Goal: Task Accomplishment & Management: Manage account settings

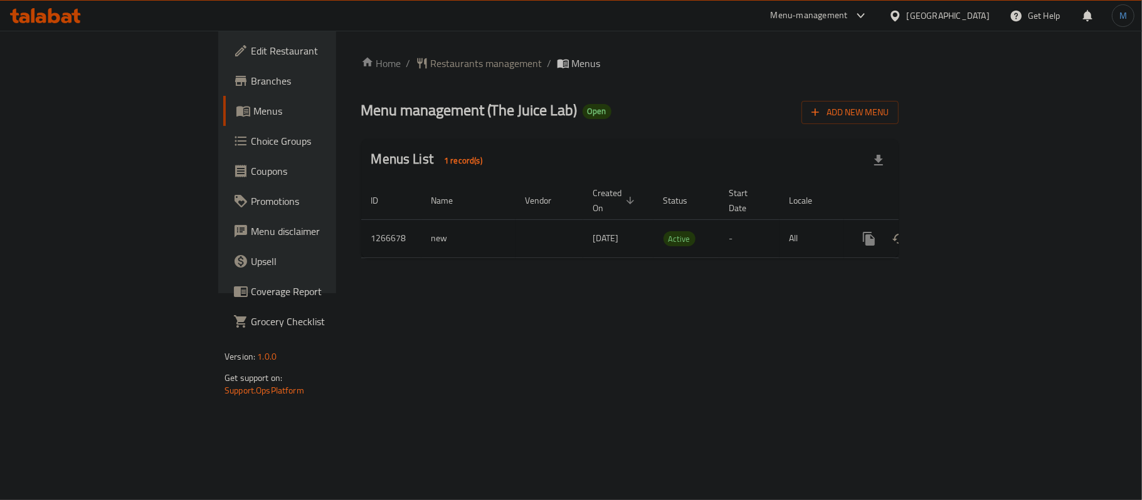
click at [967, 231] on icon "enhanced table" at bounding box center [959, 238] width 15 height 15
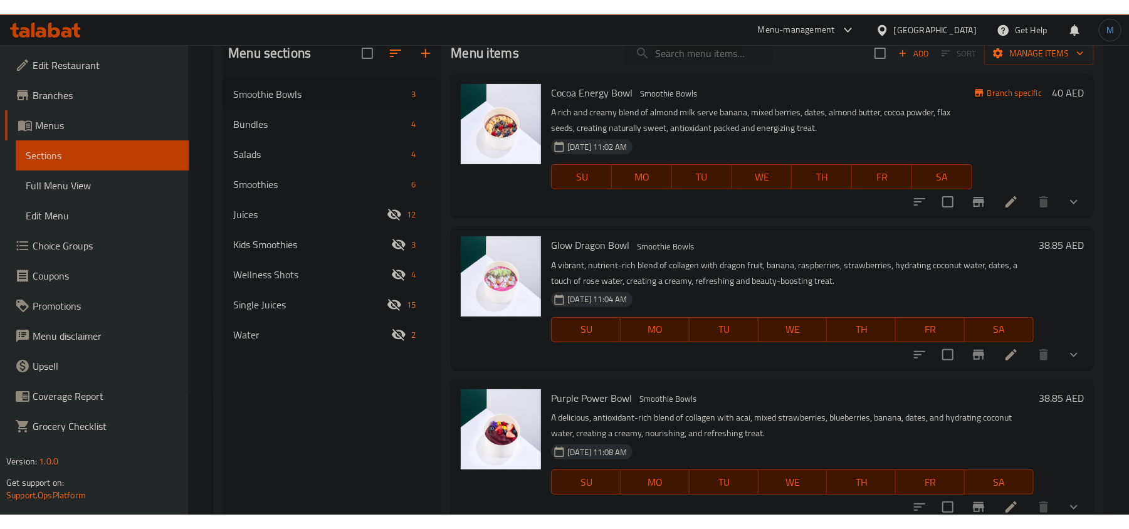
scroll to position [93, 0]
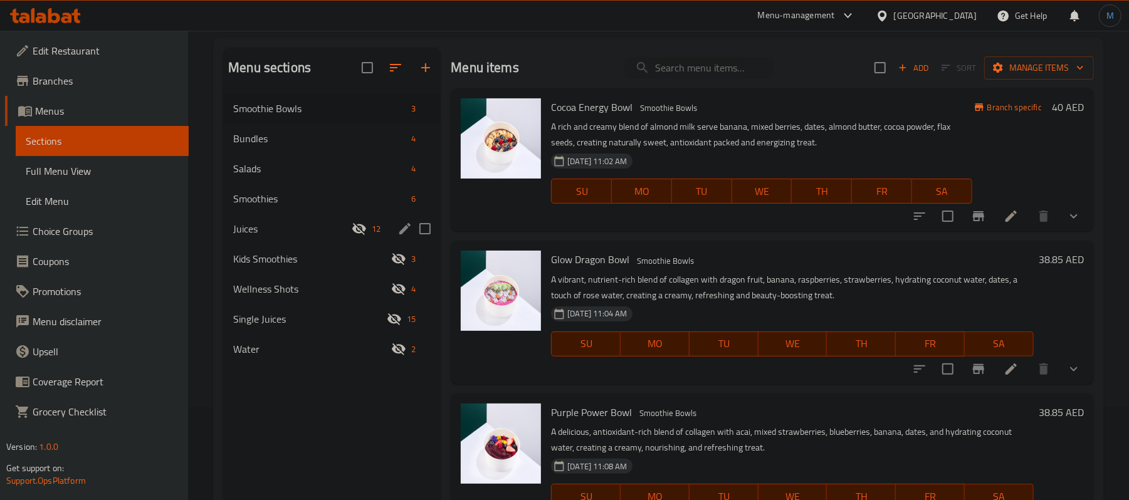
click at [431, 221] on input "Menu sections" at bounding box center [425, 229] width 26 height 26
checkbox input "true"
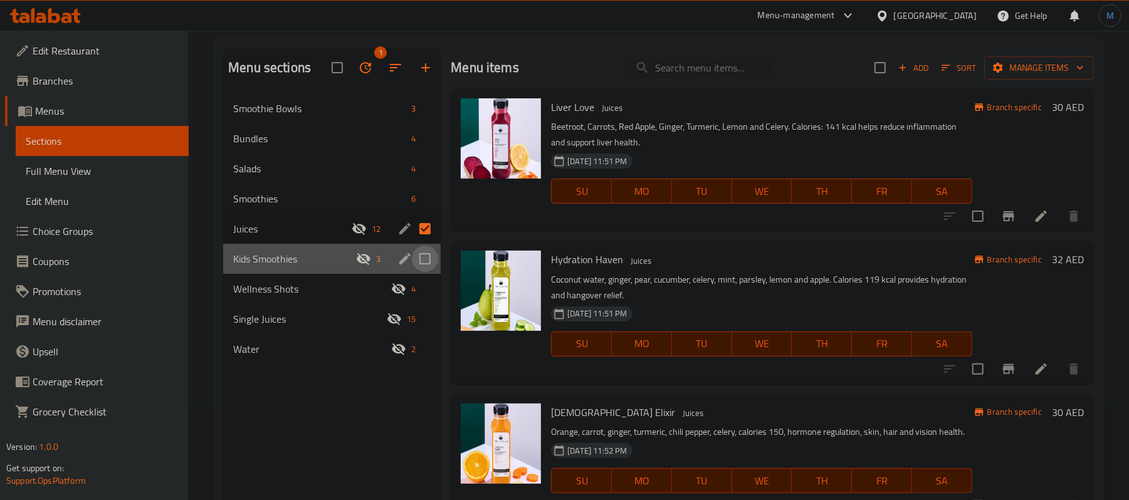
click at [424, 251] on input "Menu sections" at bounding box center [425, 259] width 26 height 26
checkbox input "true"
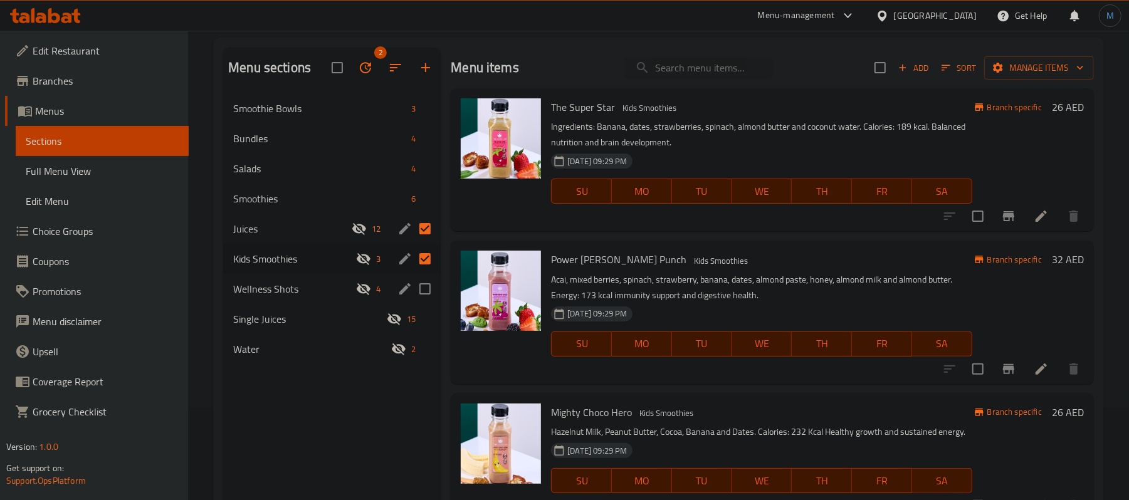
click at [420, 295] on input "Menu sections" at bounding box center [425, 289] width 26 height 26
checkbox input "true"
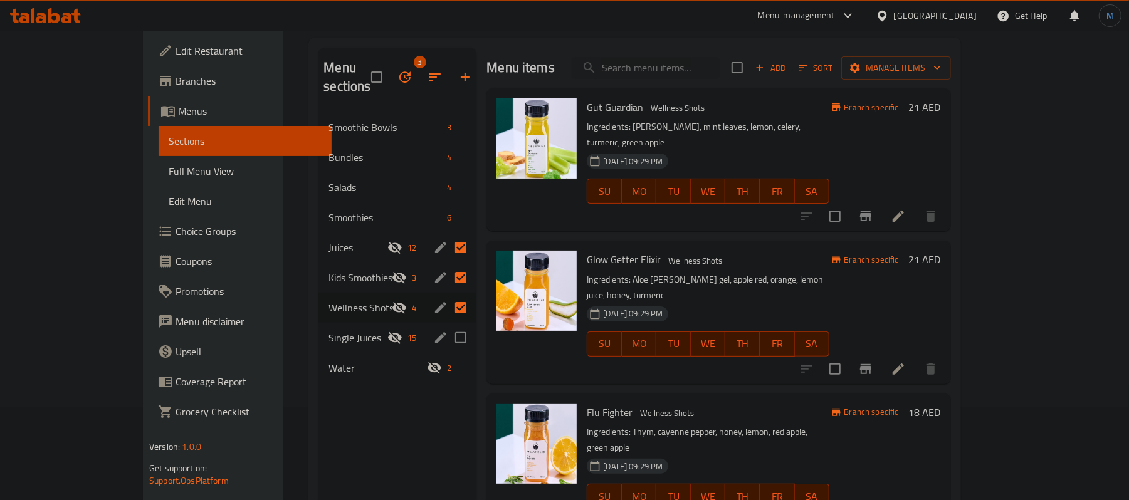
click at [448, 325] on input "Menu sections" at bounding box center [461, 338] width 26 height 26
checkbox input "true"
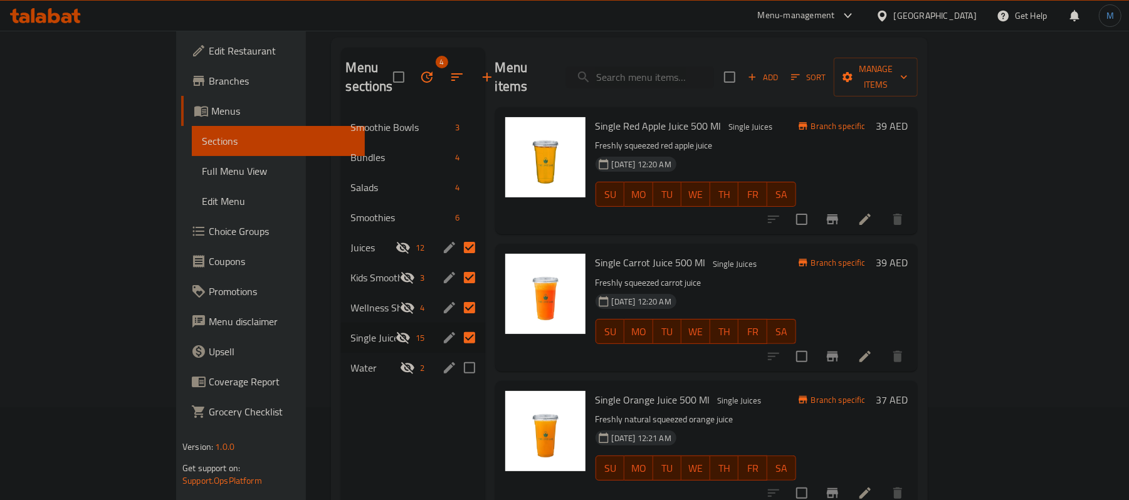
click at [457, 355] on input "Menu sections" at bounding box center [470, 368] width 26 height 26
checkbox input "true"
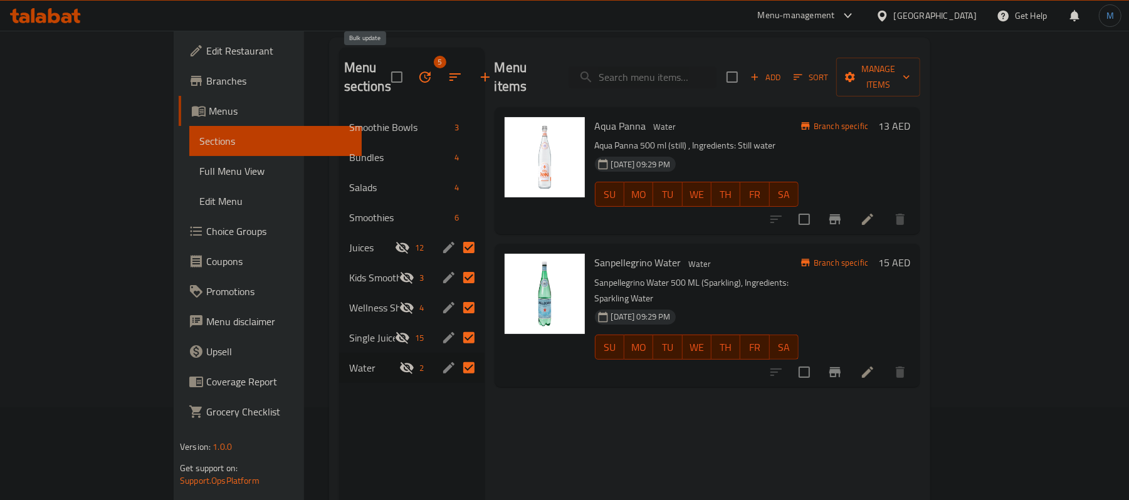
click at [410, 65] on button "button" at bounding box center [425, 77] width 30 height 30
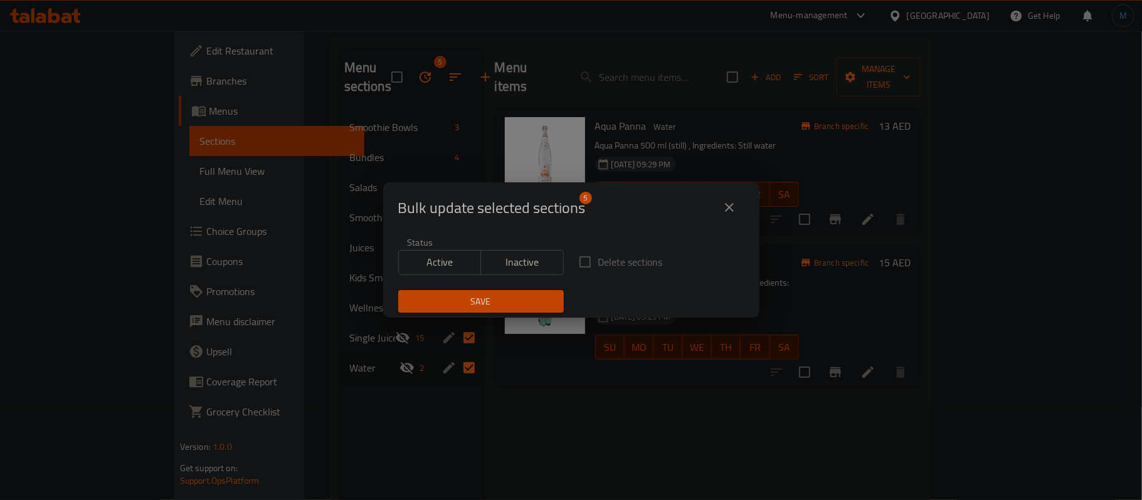
click at [441, 280] on div "Status Active Inactive" at bounding box center [481, 256] width 181 height 53
click at [455, 270] on span "Active" at bounding box center [440, 262] width 73 height 18
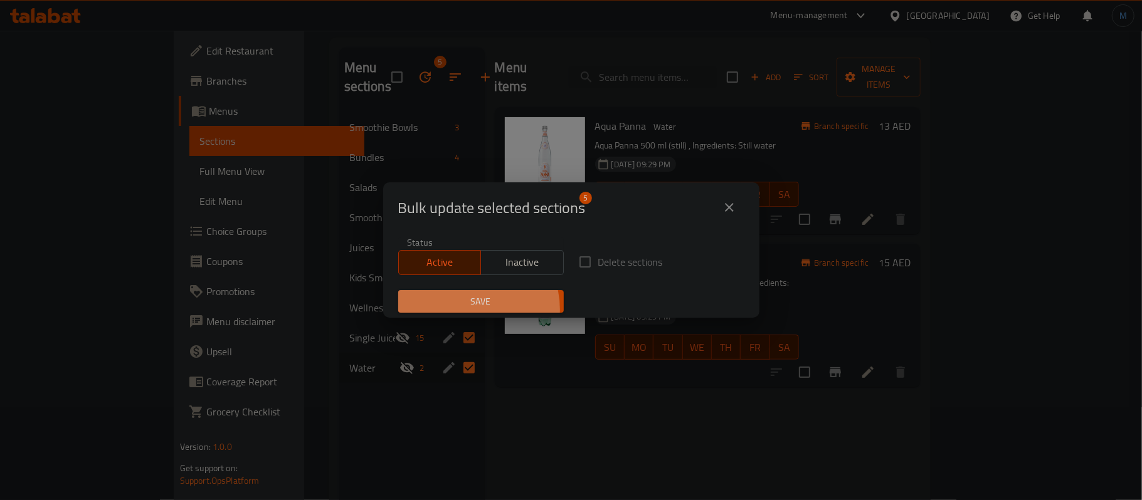
click at [467, 310] on button "Save" at bounding box center [481, 301] width 166 height 23
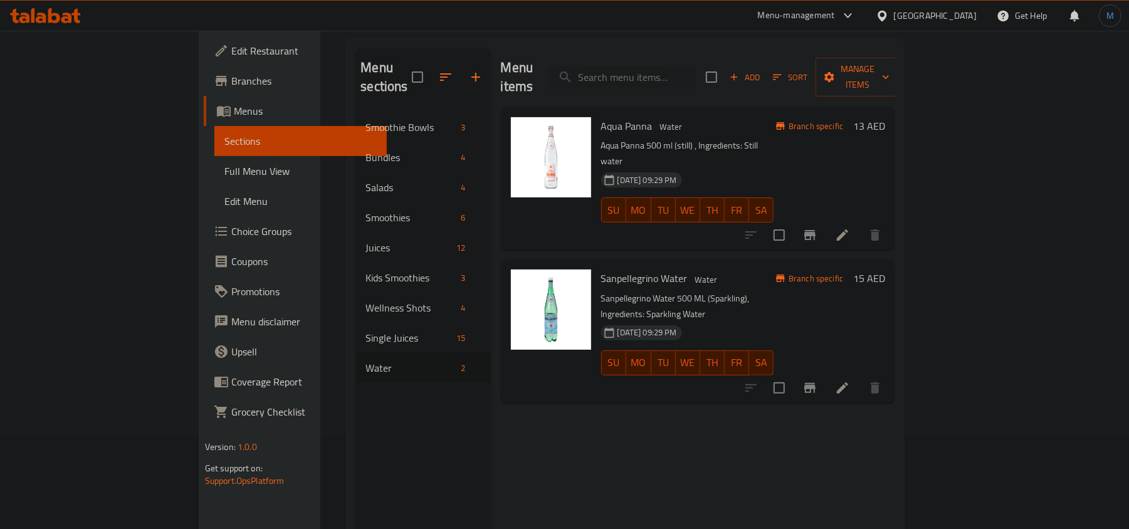
click at [38, 13] on icon at bounding box center [41, 18] width 11 height 11
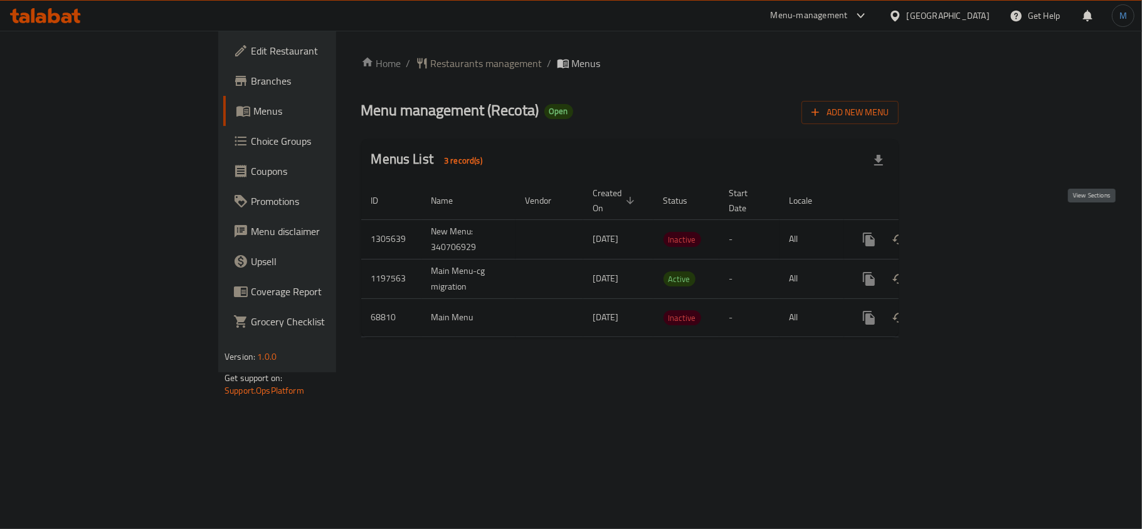
click at [974, 235] on link "enhanced table" at bounding box center [959, 239] width 30 height 30
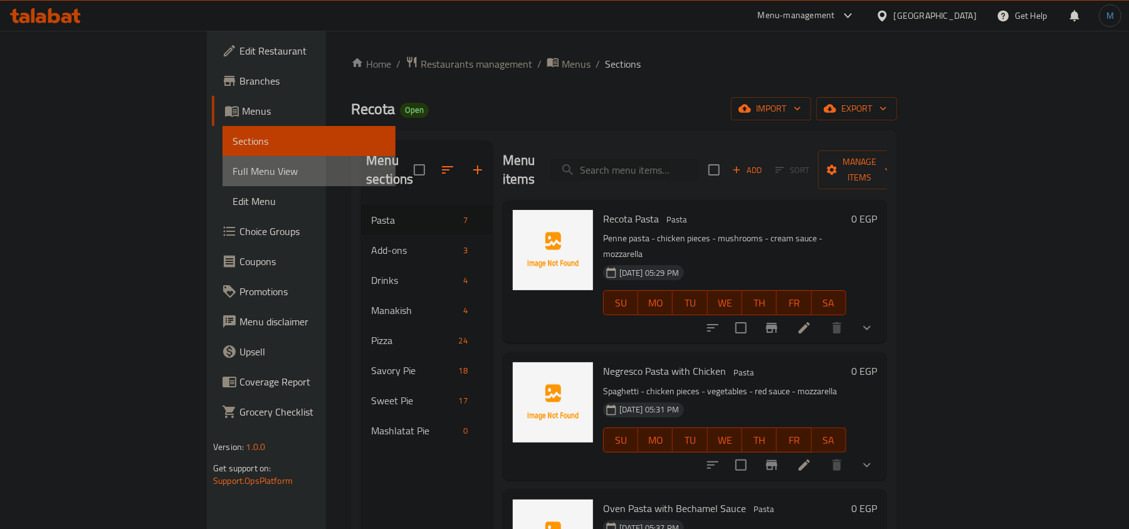
click at [223, 176] on link "Full Menu View" at bounding box center [309, 171] width 173 height 30
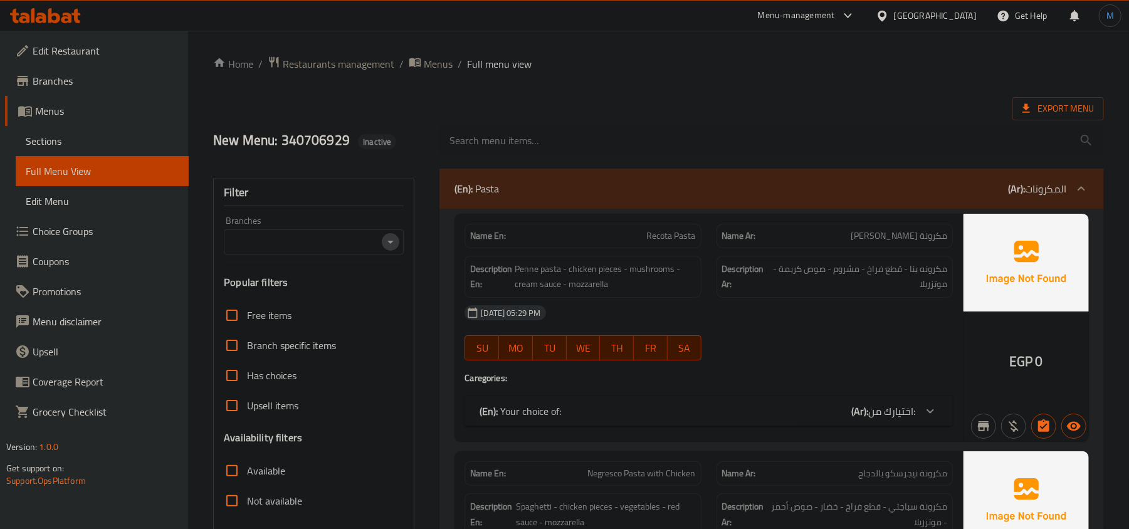
click at [390, 246] on icon "Open" at bounding box center [390, 242] width 15 height 15
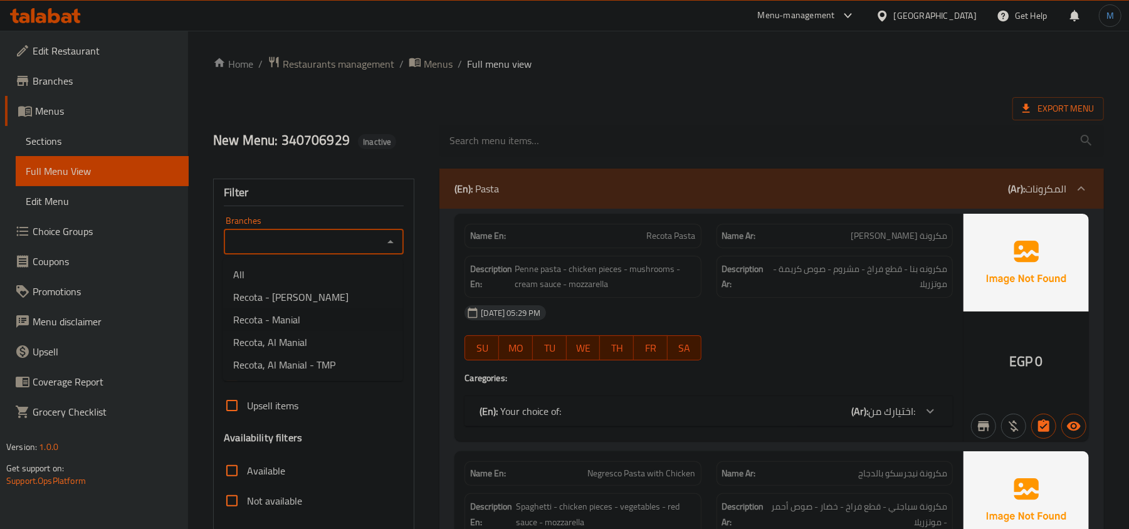
click at [302, 314] on li "Recota - Manial" at bounding box center [313, 320] width 180 height 23
type input "Recota - Manial"
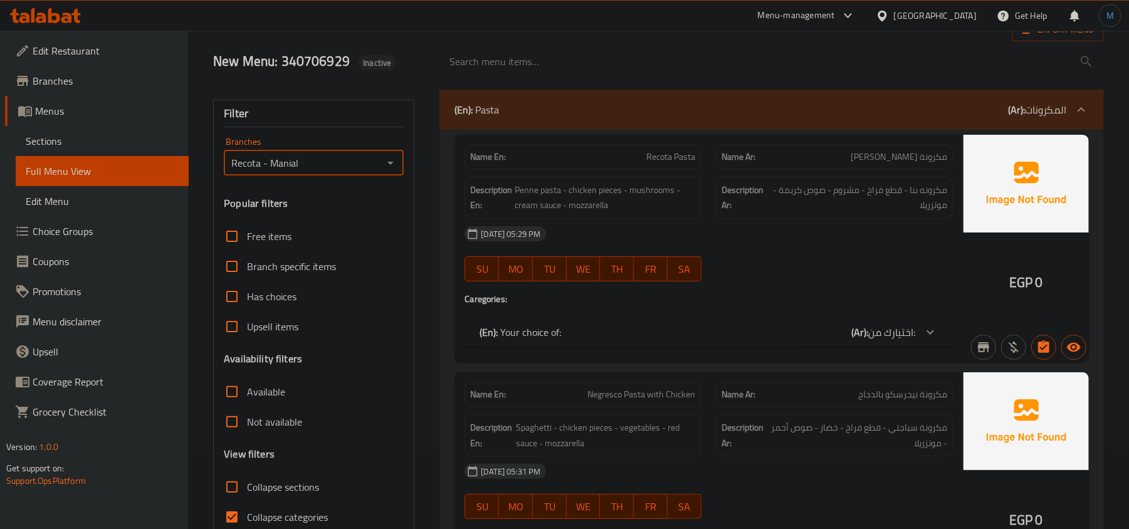
scroll to position [83, 0]
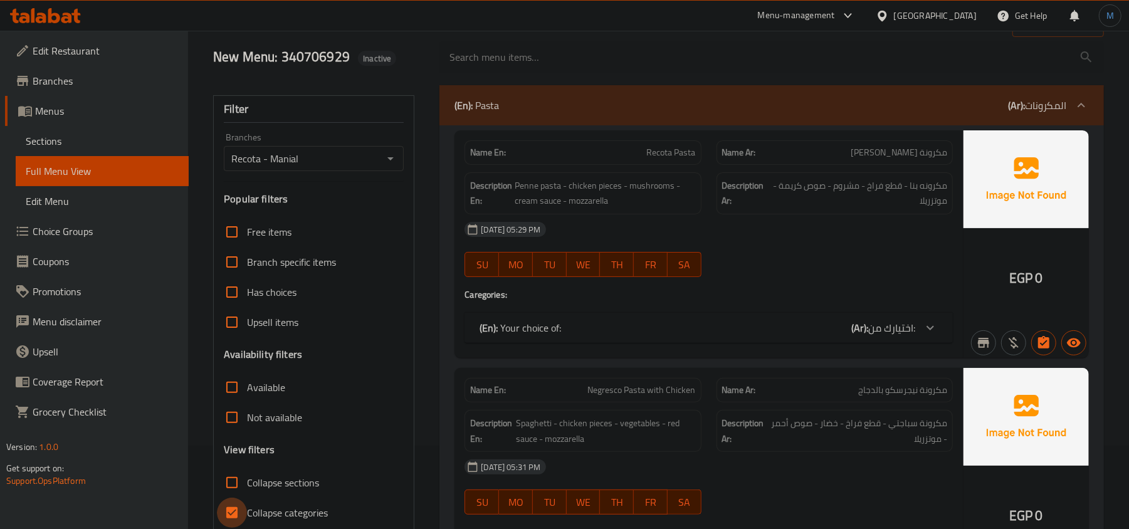
click at [229, 509] on input "Collapse categories" at bounding box center [232, 513] width 30 height 30
checkbox input "false"
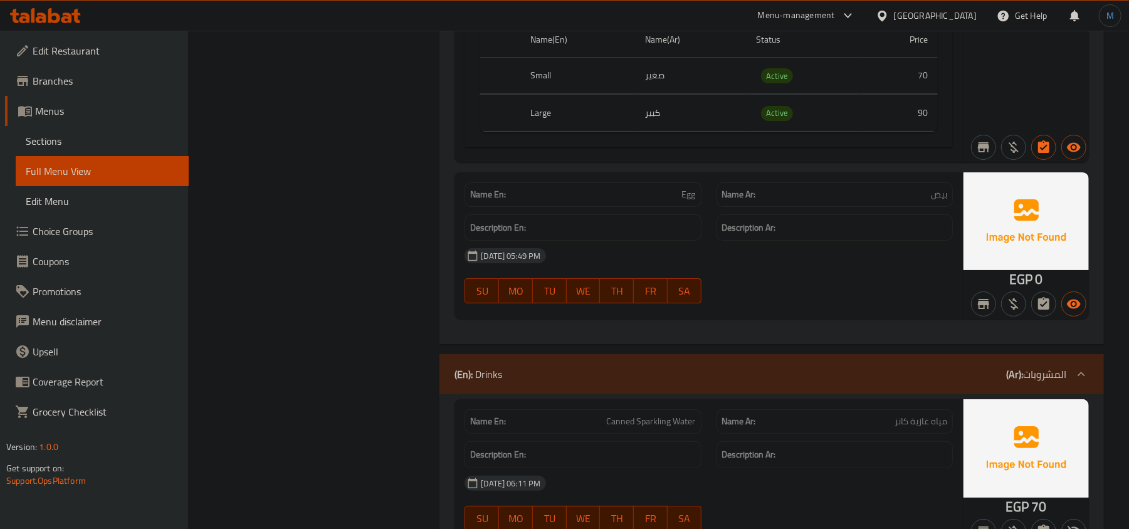
scroll to position [3428, 0]
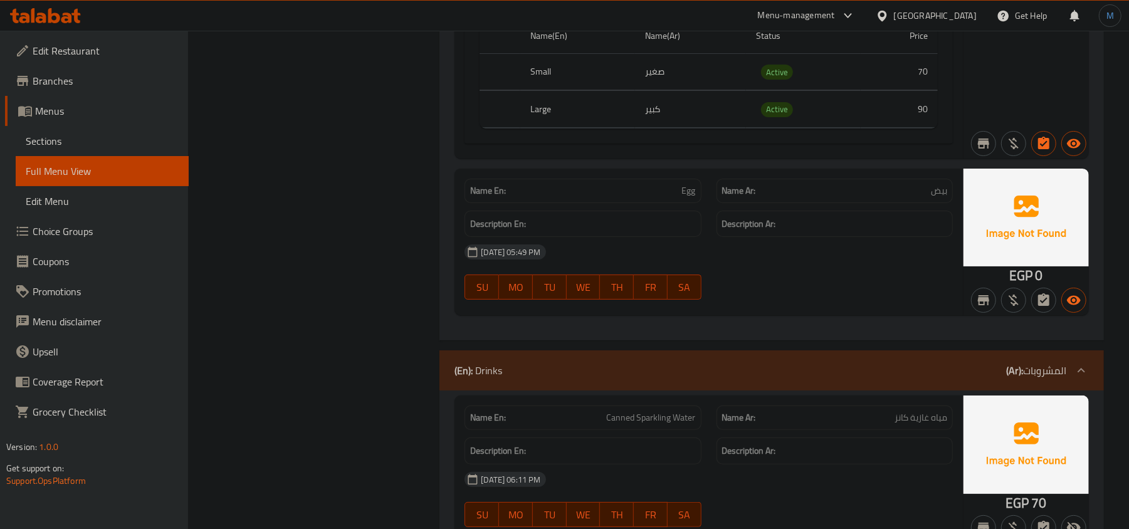
copy span "Egg"
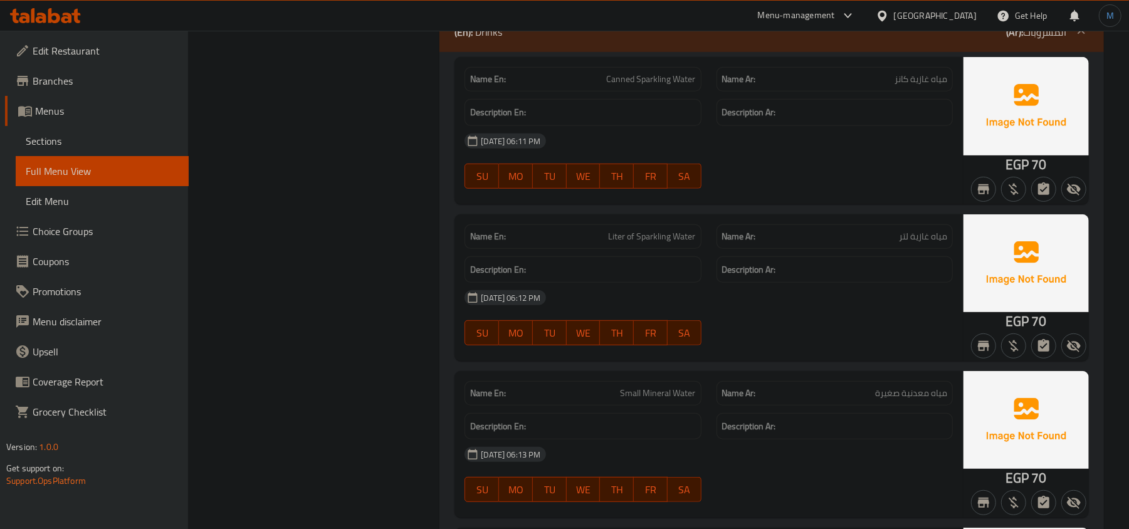
scroll to position [3678, 0]
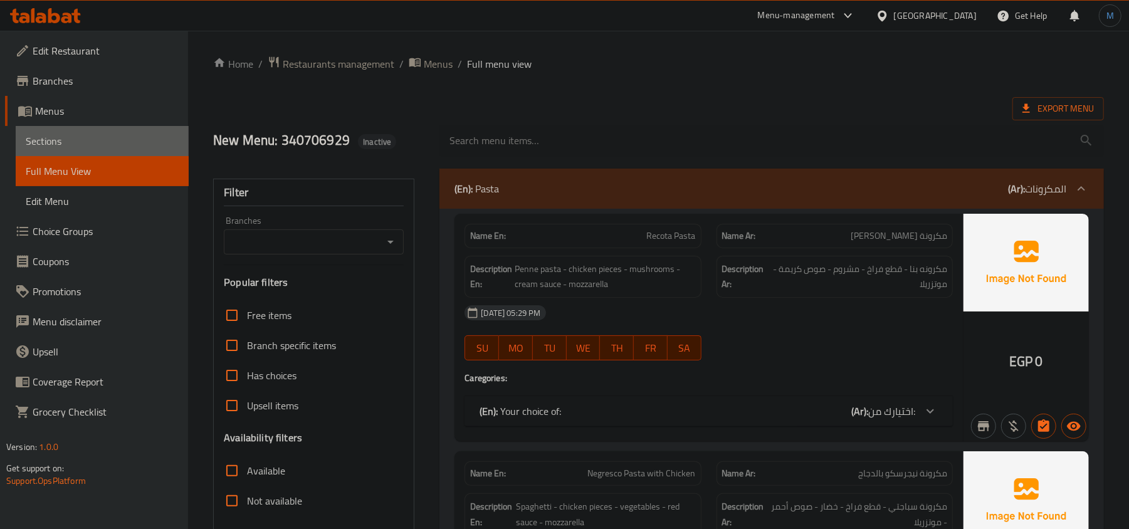
click at [82, 128] on link "Sections" at bounding box center [102, 141] width 173 height 30
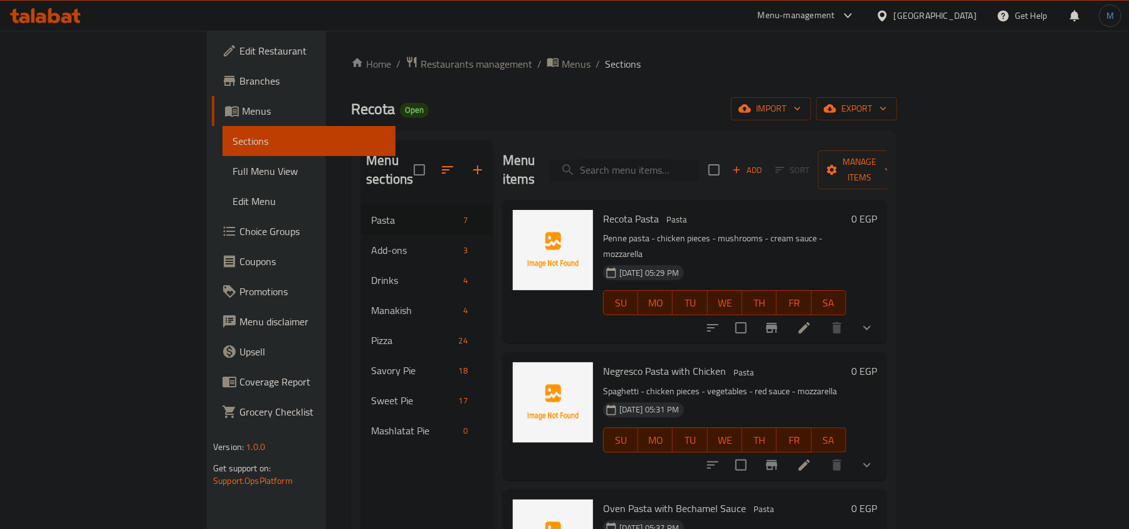
click at [699, 169] on input "search" at bounding box center [625, 170] width 148 height 22
paste input "Egg"
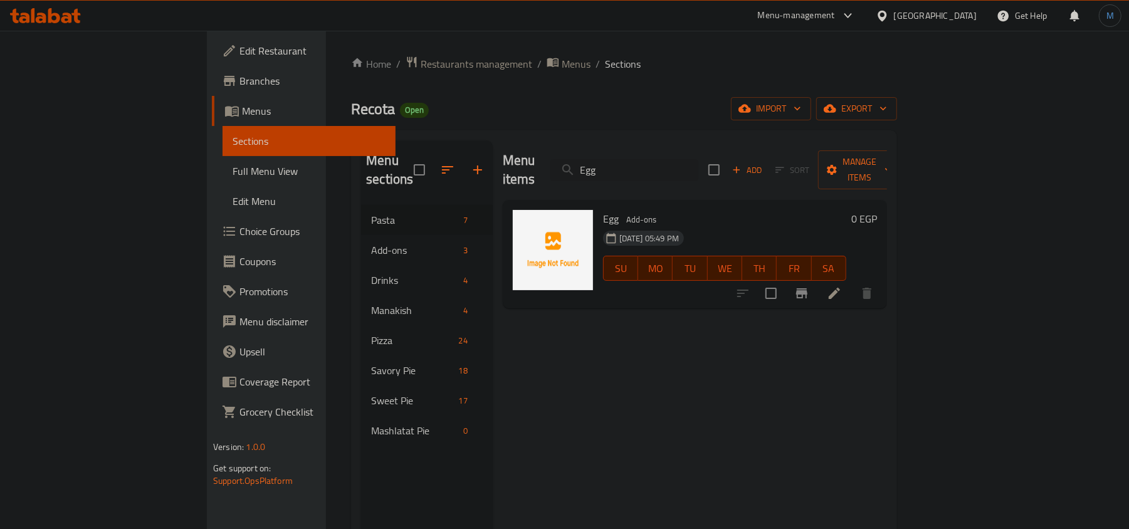
type input "Egg"
click at [842, 286] on icon at bounding box center [834, 293] width 15 height 15
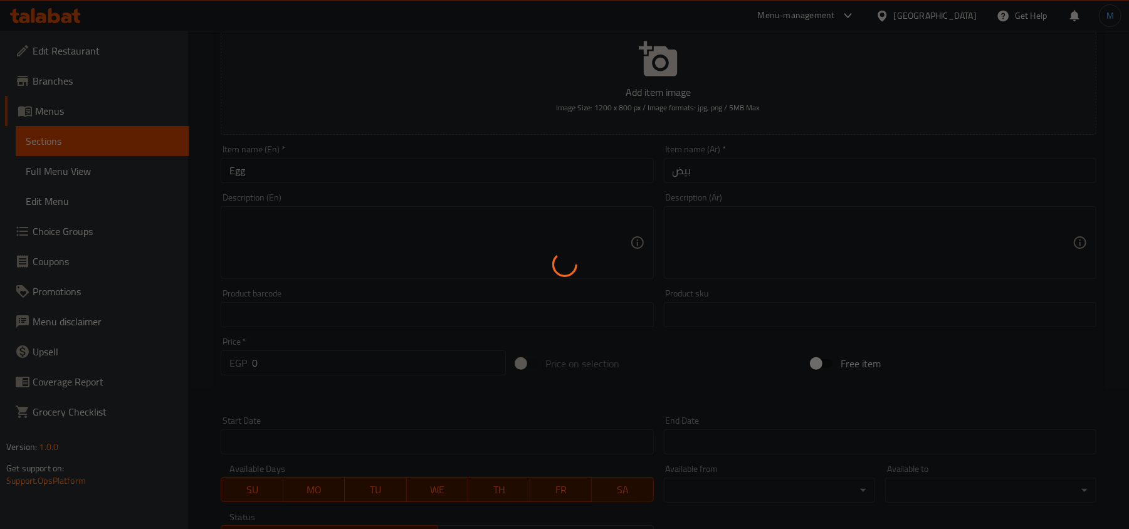
scroll to position [337, 0]
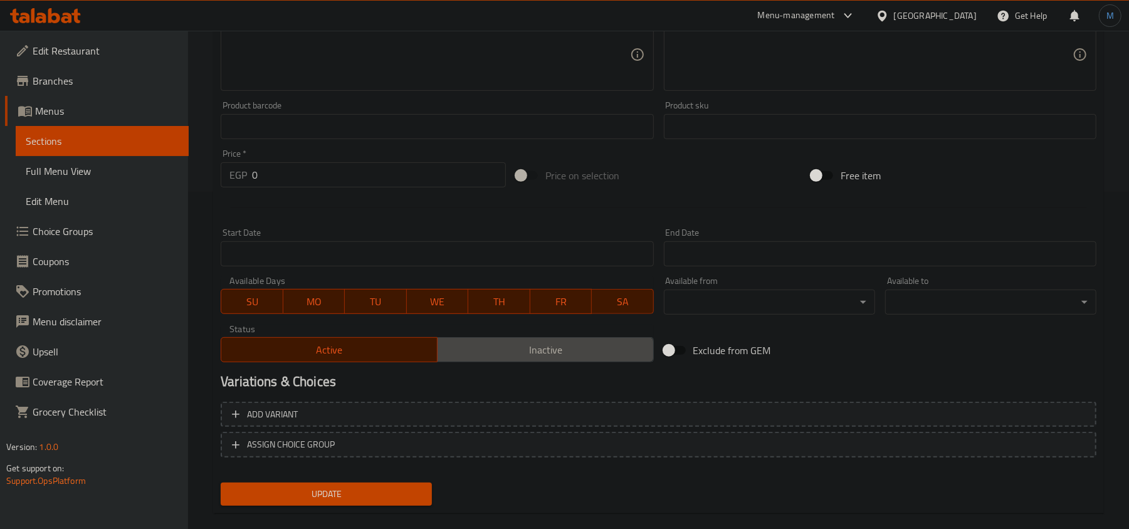
click at [489, 356] on span "Inactive" at bounding box center [546, 350] width 206 height 18
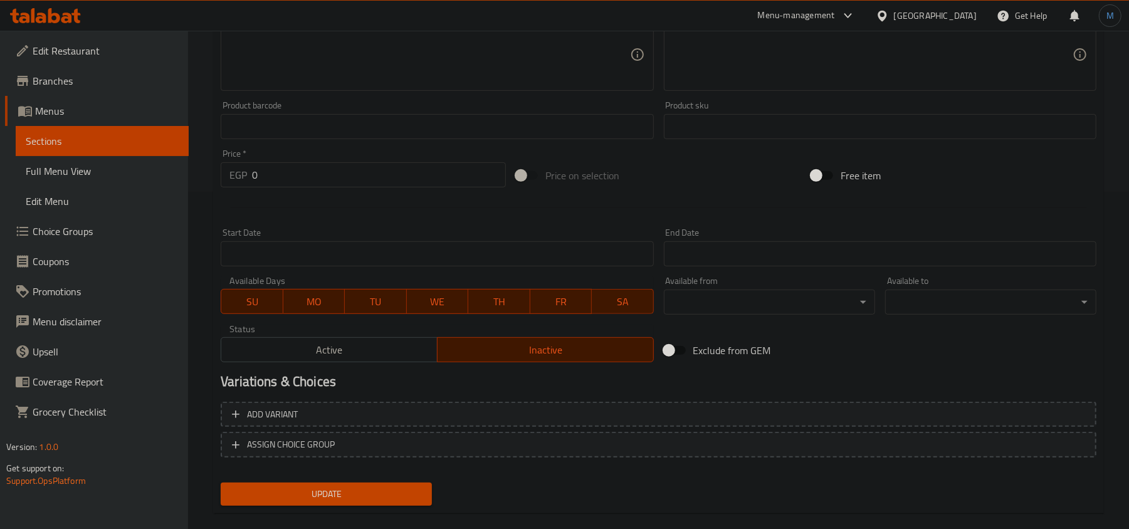
click at [397, 507] on div "Update" at bounding box center [326, 494] width 221 height 33
drag, startPoint x: 397, startPoint y: 507, endPoint x: 399, endPoint y: 500, distance: 7.1
click at [399, 500] on div "Update" at bounding box center [326, 494] width 221 height 33
click at [399, 500] on span "Update" at bounding box center [326, 495] width 191 height 16
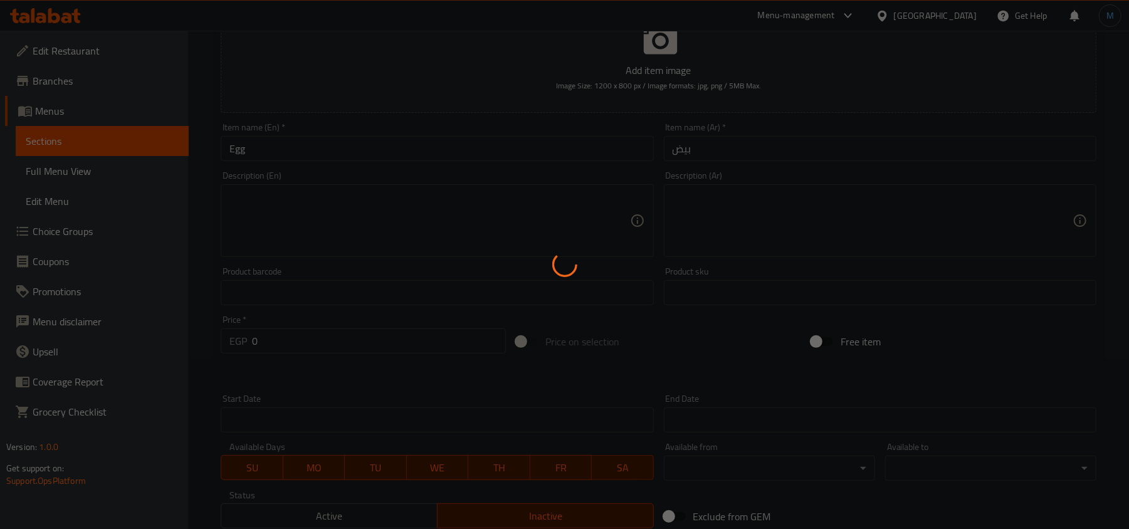
scroll to position [0, 0]
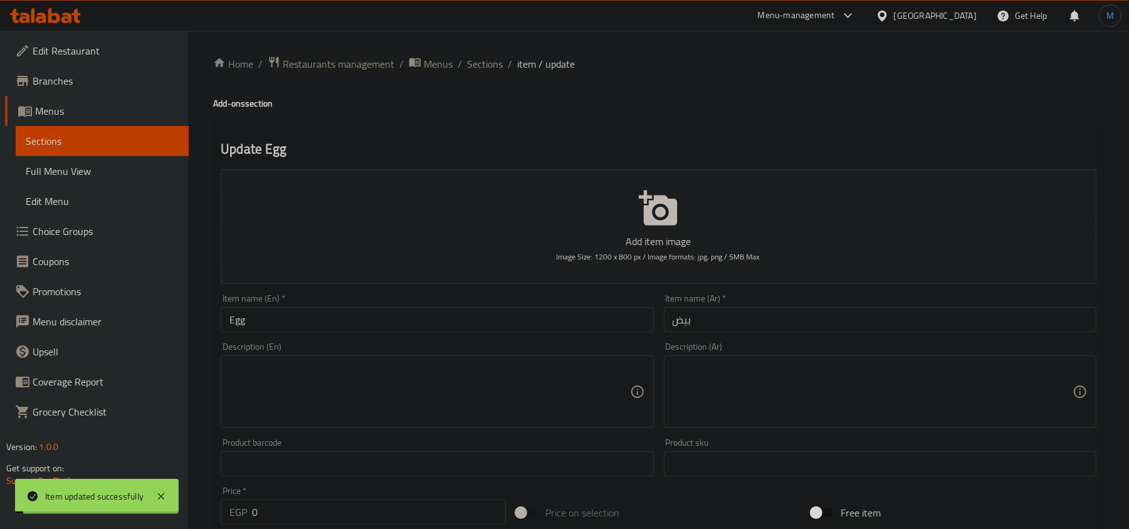
click at [524, 63] on span "item / update" at bounding box center [546, 63] width 58 height 15
click at [500, 66] on span "Sections" at bounding box center [485, 63] width 36 height 15
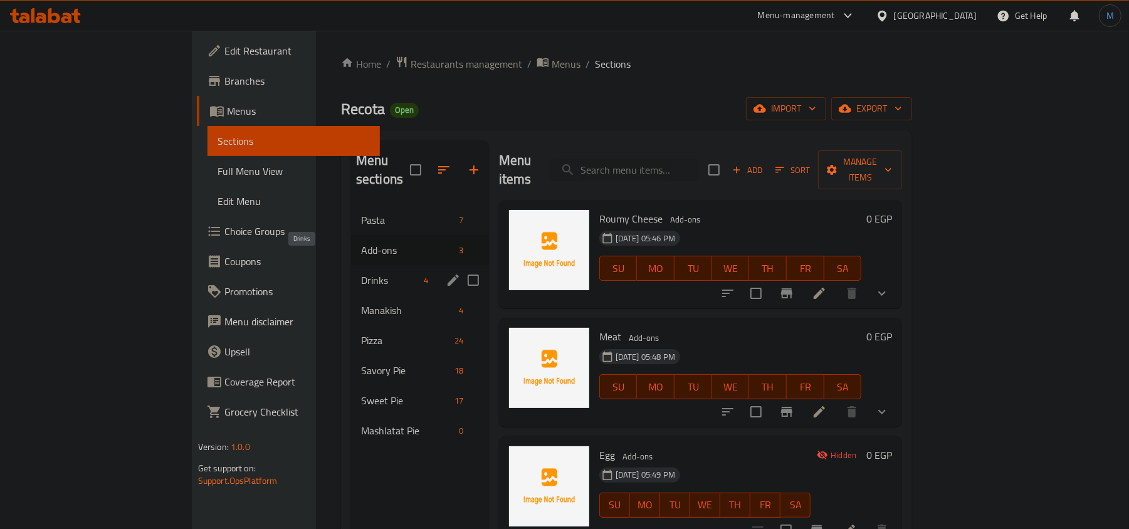
drag, startPoint x: 287, startPoint y: 267, endPoint x: 304, endPoint y: 272, distance: 18.3
click at [361, 273] on span "Drinks" at bounding box center [390, 280] width 58 height 15
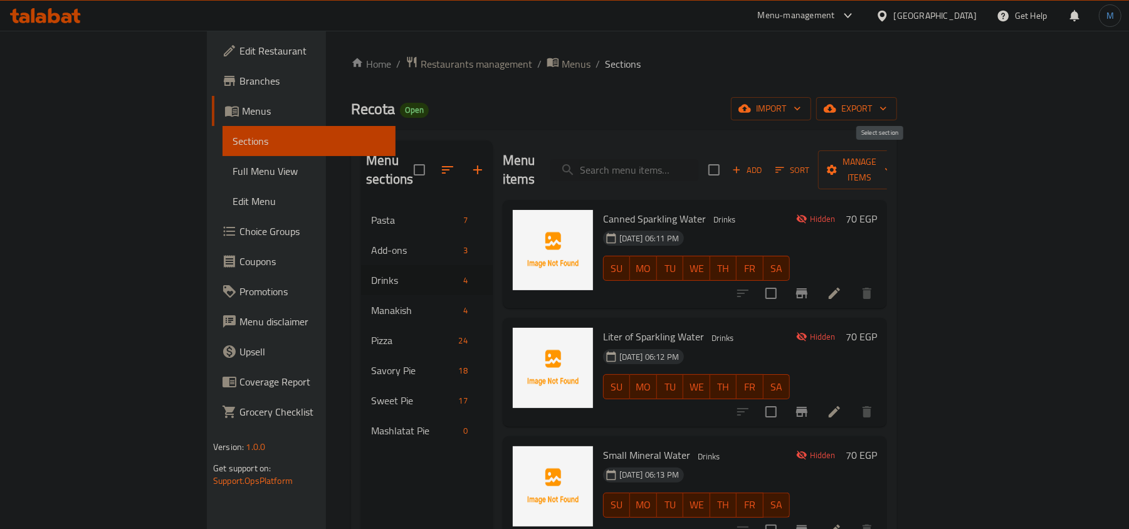
click at [727, 164] on input "checkbox" at bounding box center [714, 170] width 26 height 26
checkbox input "true"
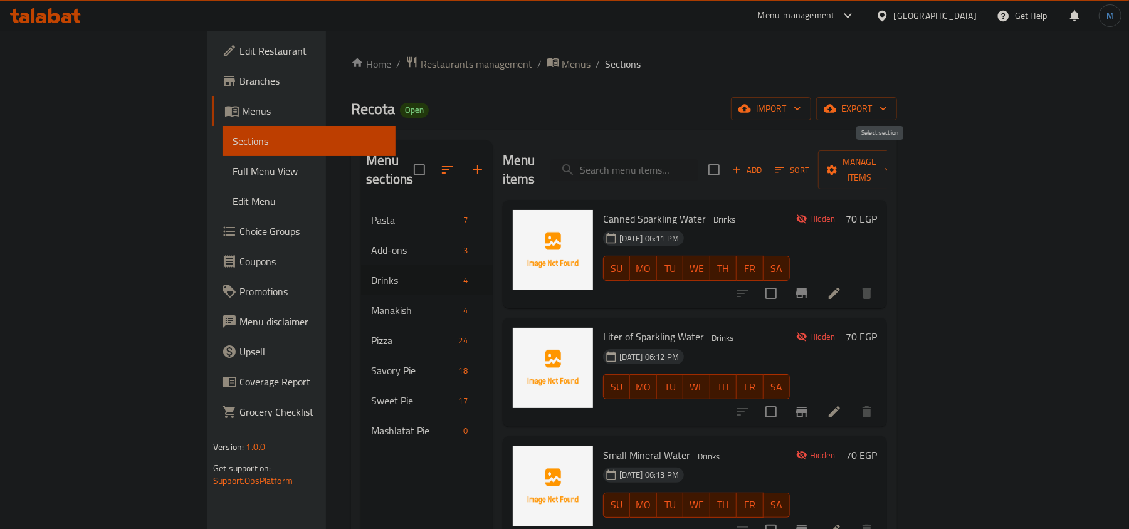
checkbox input "true"
click at [892, 157] on span "Manage items" at bounding box center [860, 169] width 64 height 31
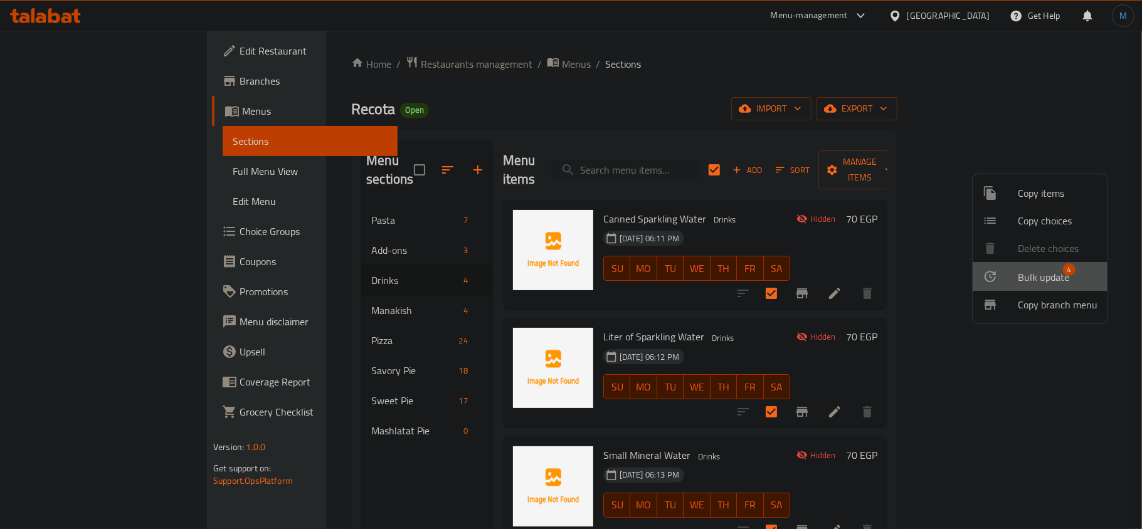
click at [1058, 270] on span "Bulk update" at bounding box center [1043, 277] width 51 height 15
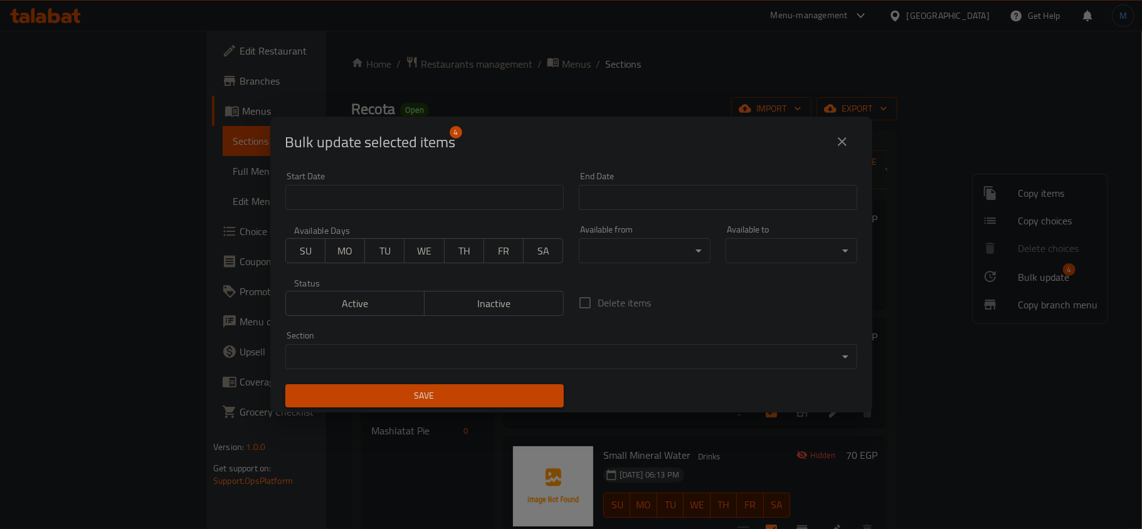
click at [366, 307] on span "Active" at bounding box center [355, 304] width 129 height 18
click at [465, 399] on span "Save" at bounding box center [424, 396] width 258 height 16
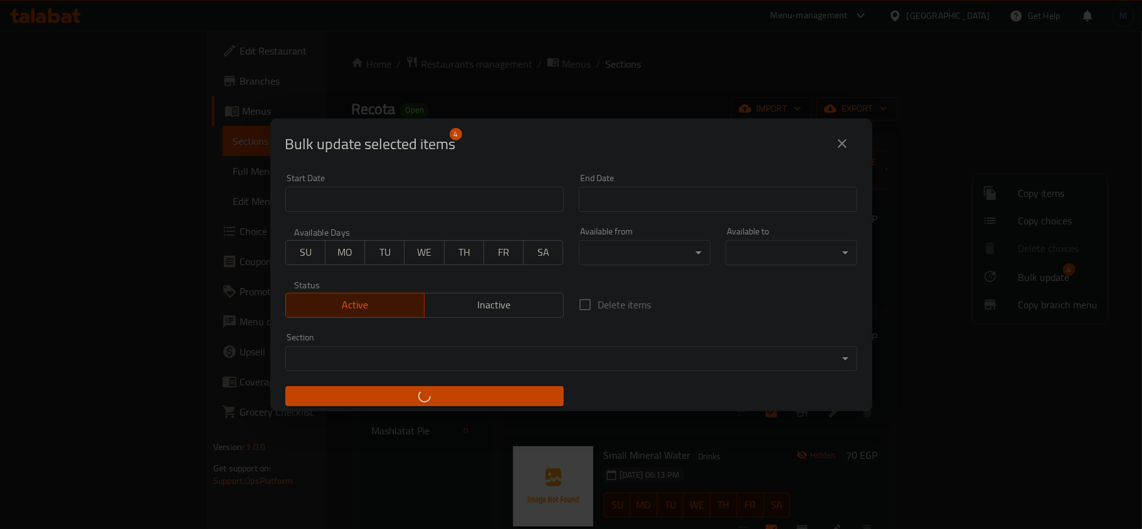
checkbox input "false"
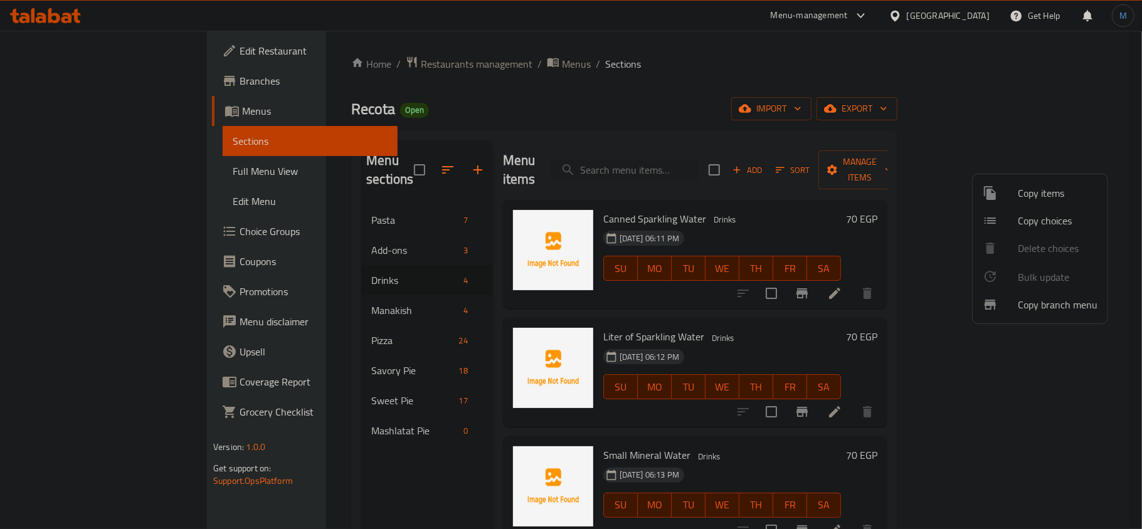
click at [282, 204] on div at bounding box center [571, 264] width 1142 height 529
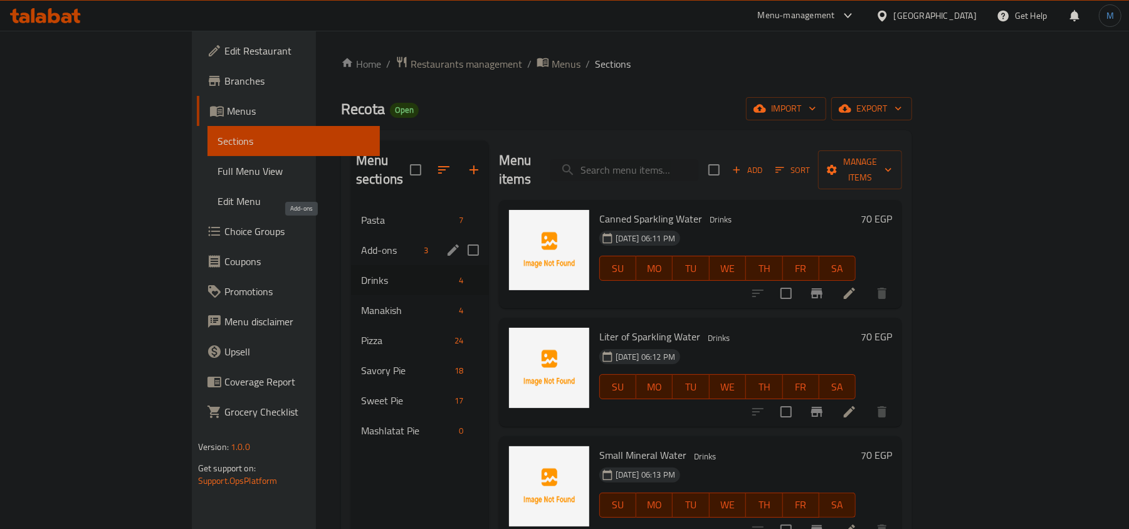
click at [361, 243] on span "Add-ons" at bounding box center [390, 250] width 58 height 15
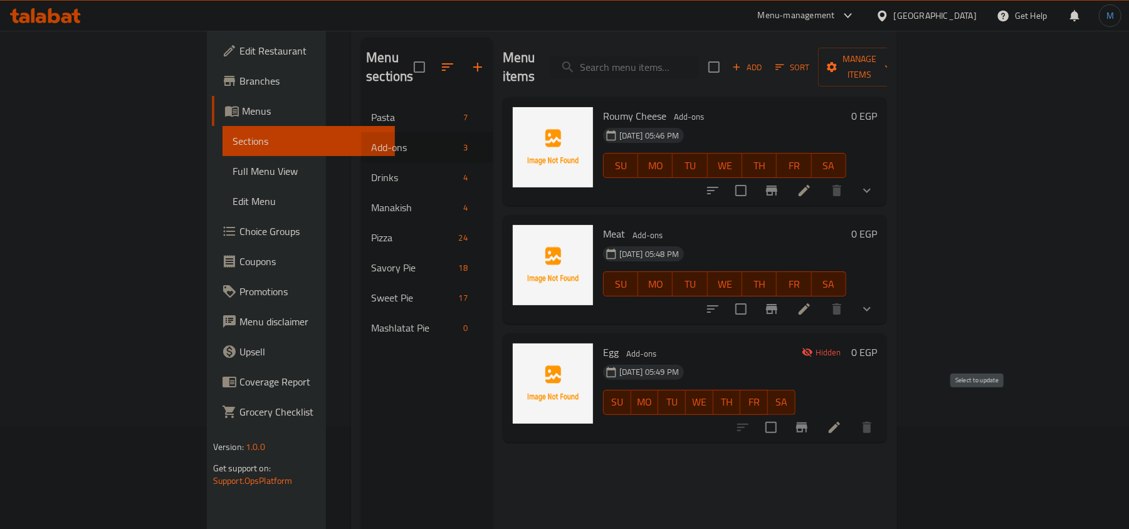
scroll to position [176, 0]
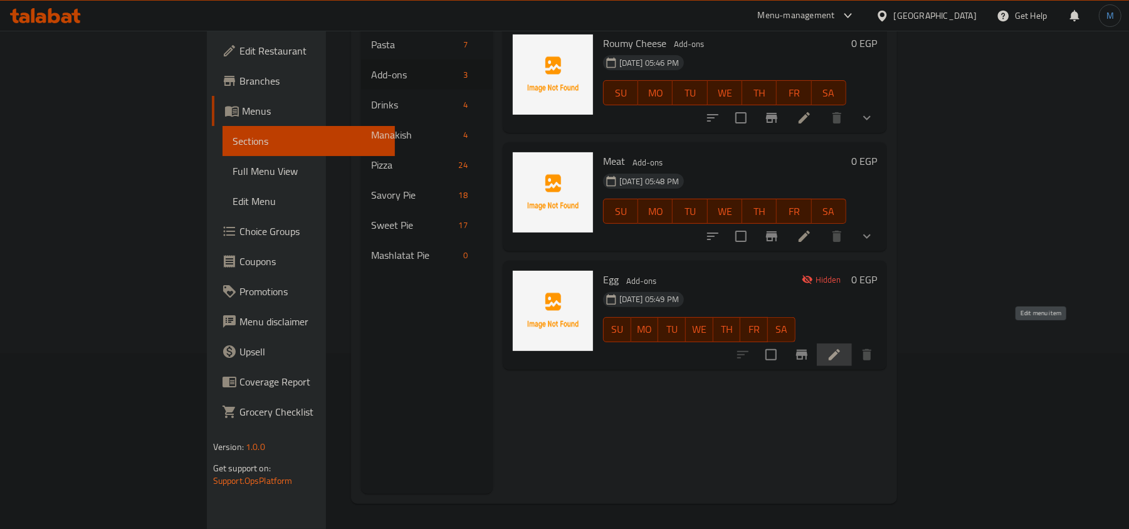
click at [840, 349] on icon at bounding box center [834, 354] width 11 height 11
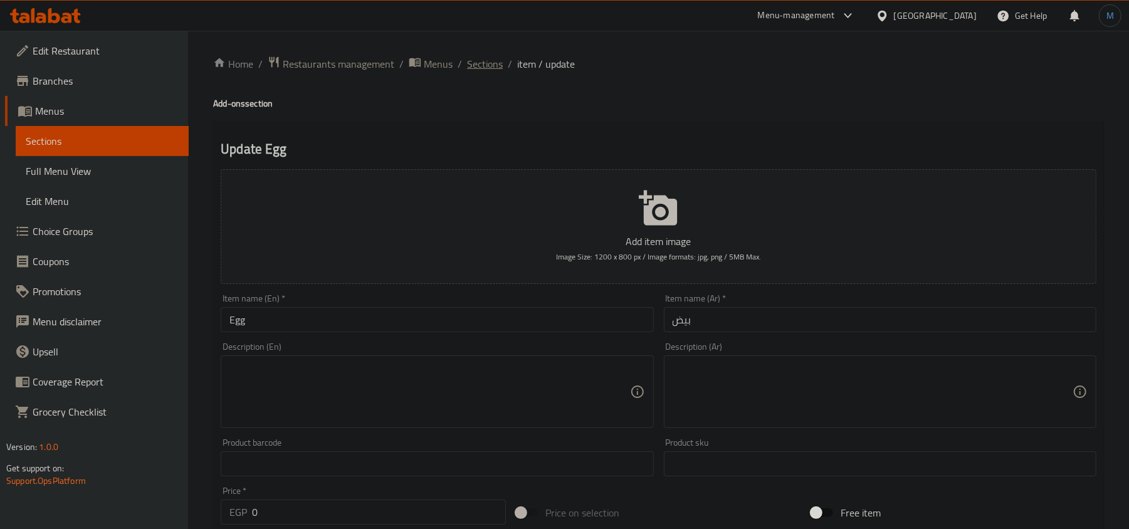
click at [480, 71] on span "Sections" at bounding box center [485, 63] width 36 height 15
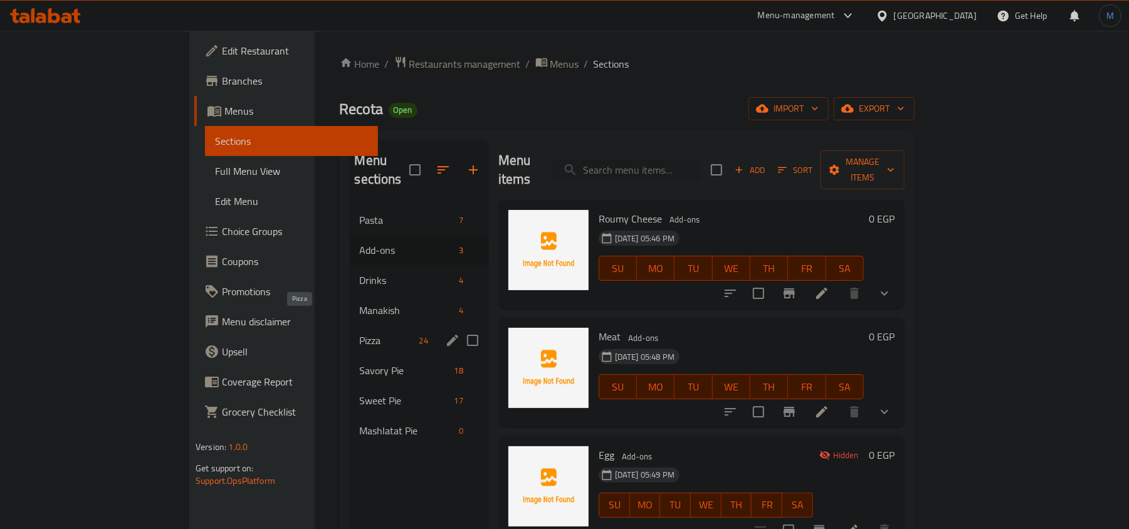
click at [350, 325] on div "Pizza 24" at bounding box center [419, 340] width 139 height 30
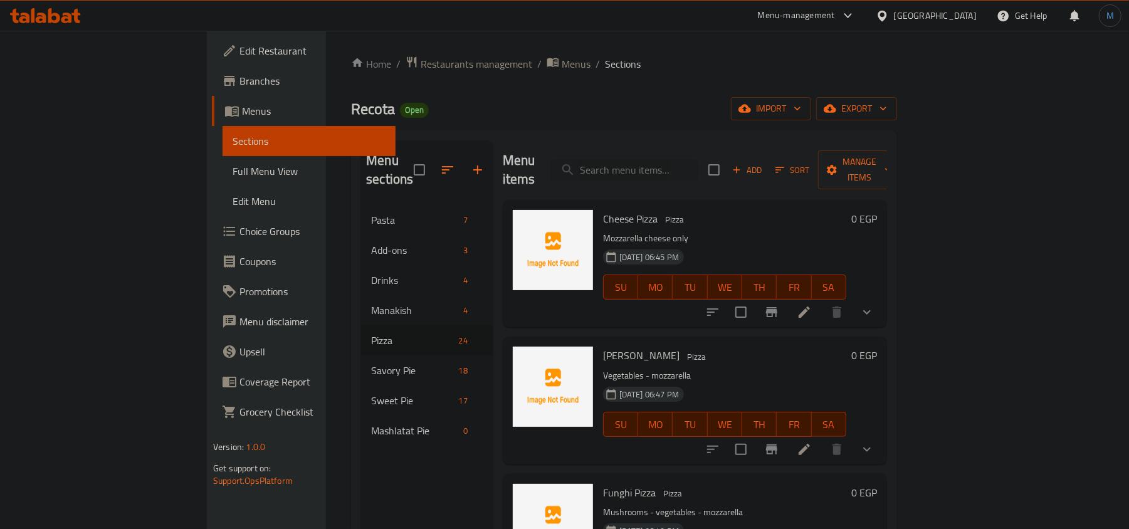
click at [711, 147] on div "Menu items Add Sort Manage items" at bounding box center [695, 170] width 384 height 60
click at [699, 159] on input "search" at bounding box center [625, 170] width 148 height 22
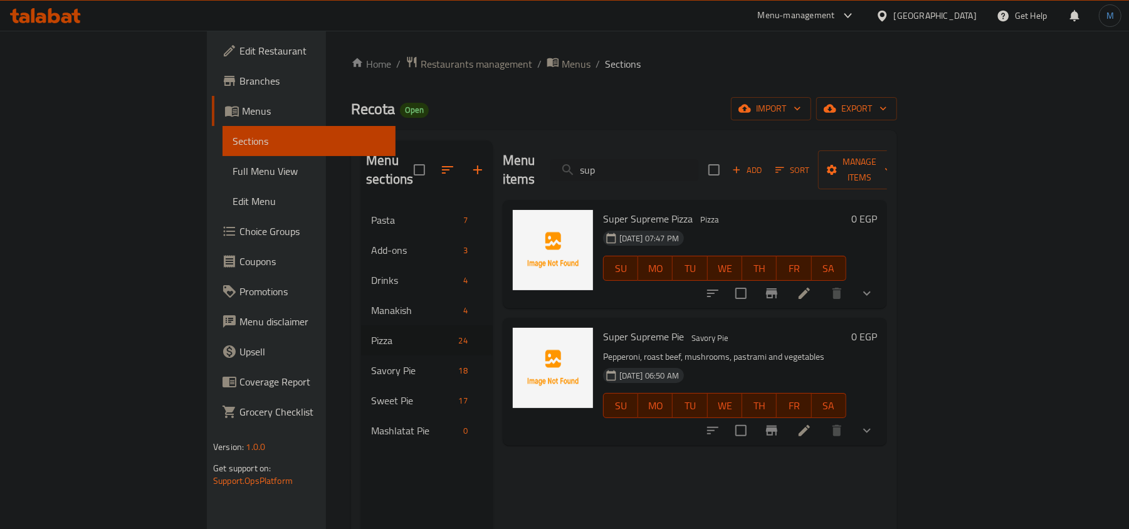
type input "sup"
click at [882, 419] on button "show more" at bounding box center [867, 431] width 30 height 30
click at [882, 278] on button "show more" at bounding box center [867, 293] width 30 height 30
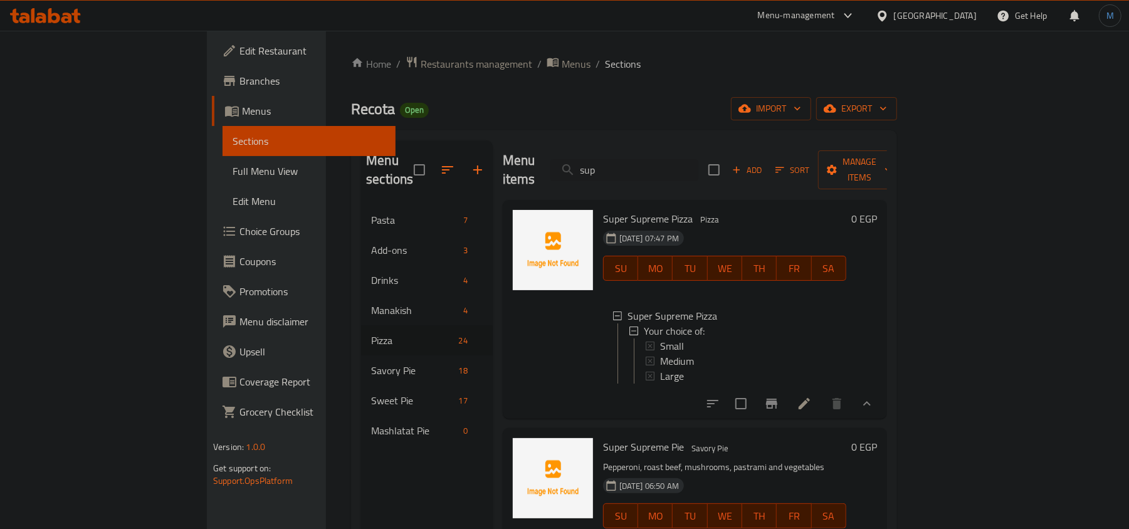
click at [875, 400] on icon "show more" at bounding box center [867, 403] width 15 height 15
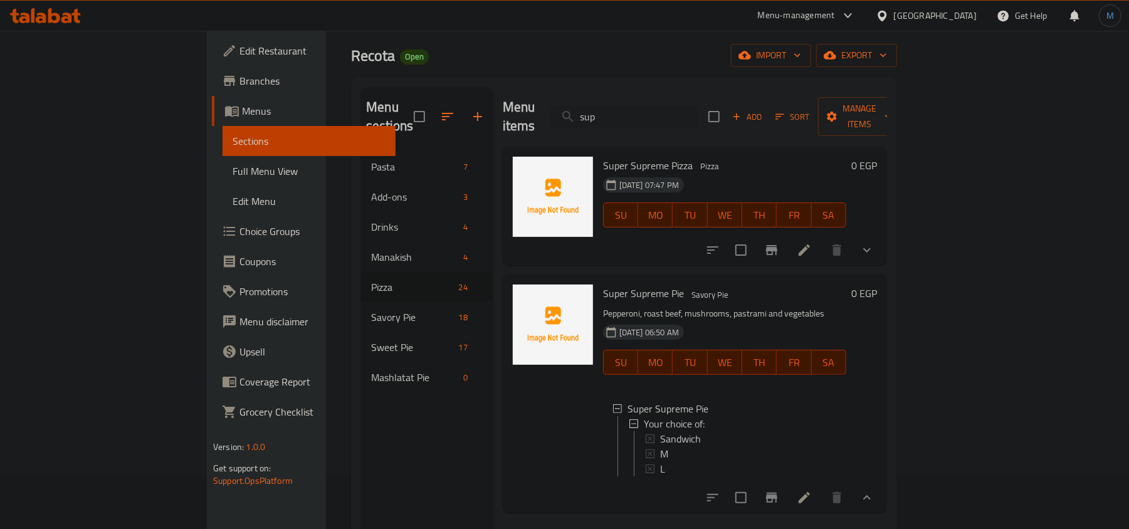
scroll to position [83, 0]
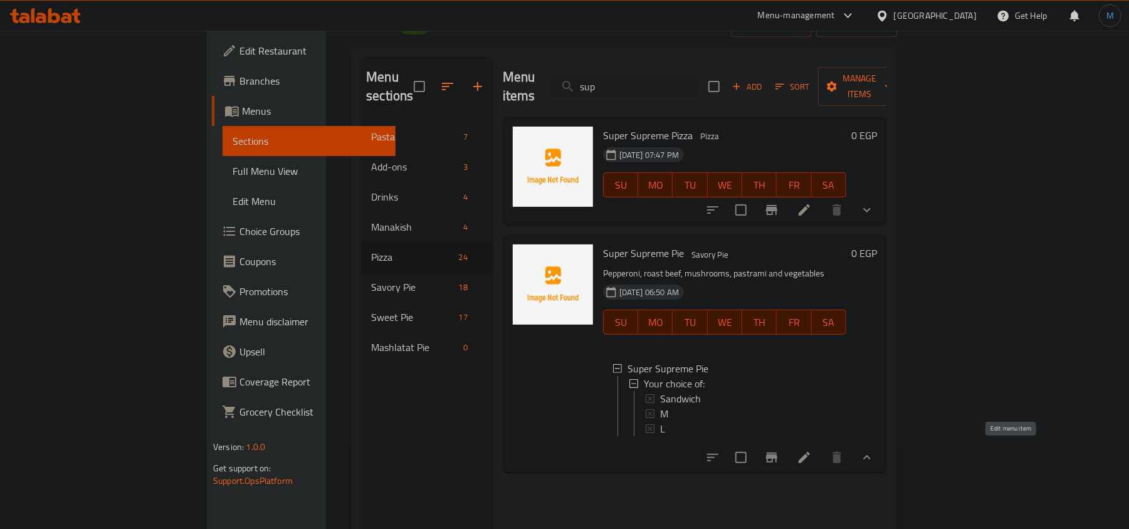
click at [810, 452] on icon at bounding box center [804, 457] width 11 height 11
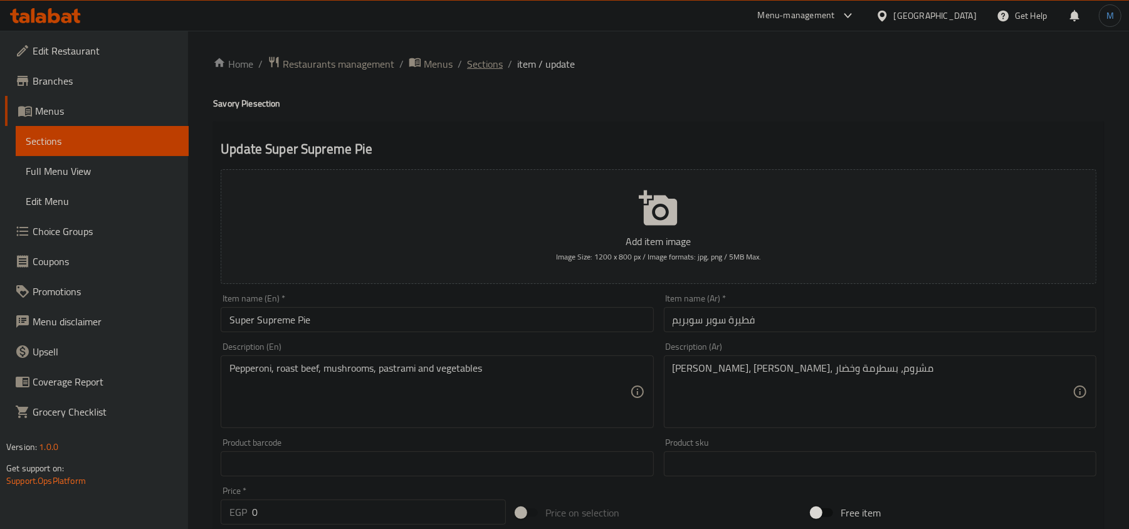
click at [492, 65] on span "Sections" at bounding box center [485, 63] width 36 height 15
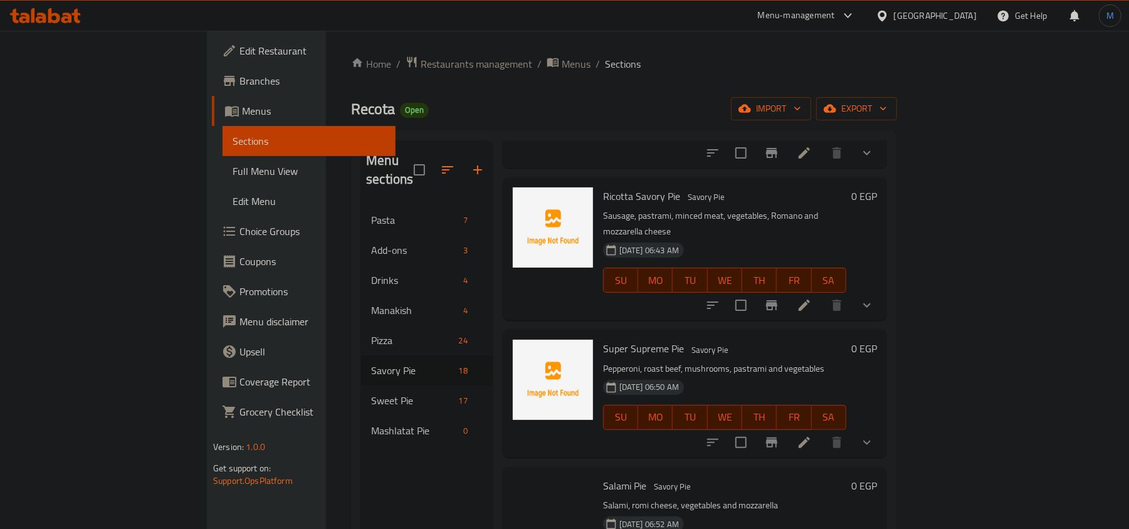
scroll to position [334, 0]
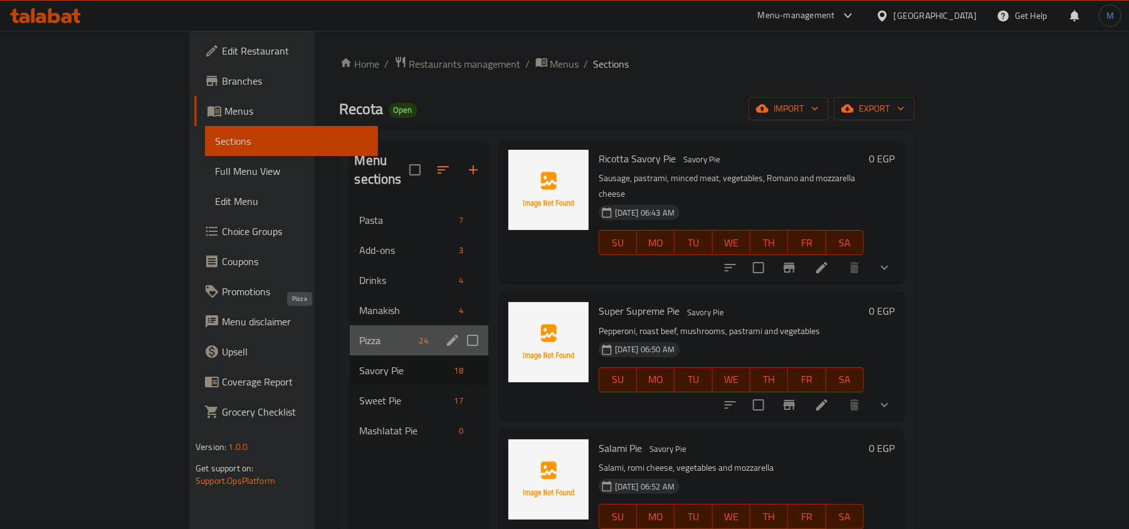
click at [360, 333] on span "Pizza" at bounding box center [387, 340] width 55 height 15
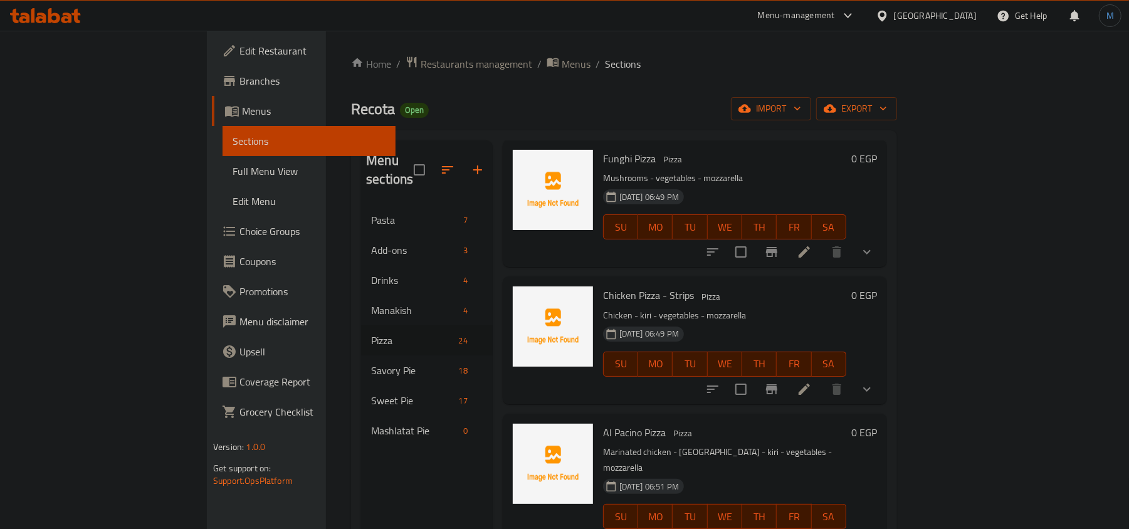
click at [801, 424] on h6 "[PERSON_NAME] Pizza Pizza" at bounding box center [724, 433] width 243 height 18
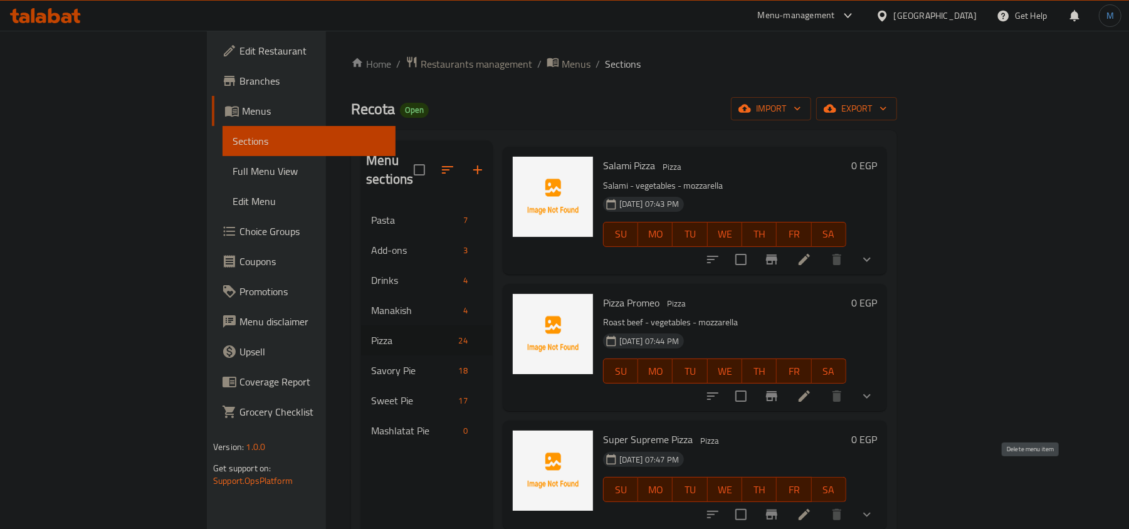
click at [875, 507] on icon "show more" at bounding box center [867, 514] width 15 height 15
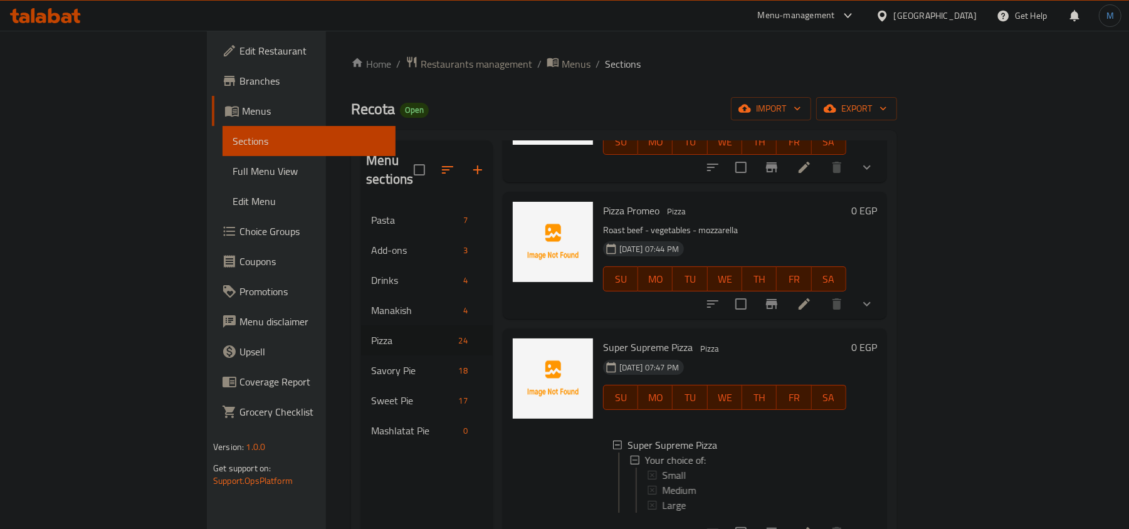
scroll to position [2785, 0]
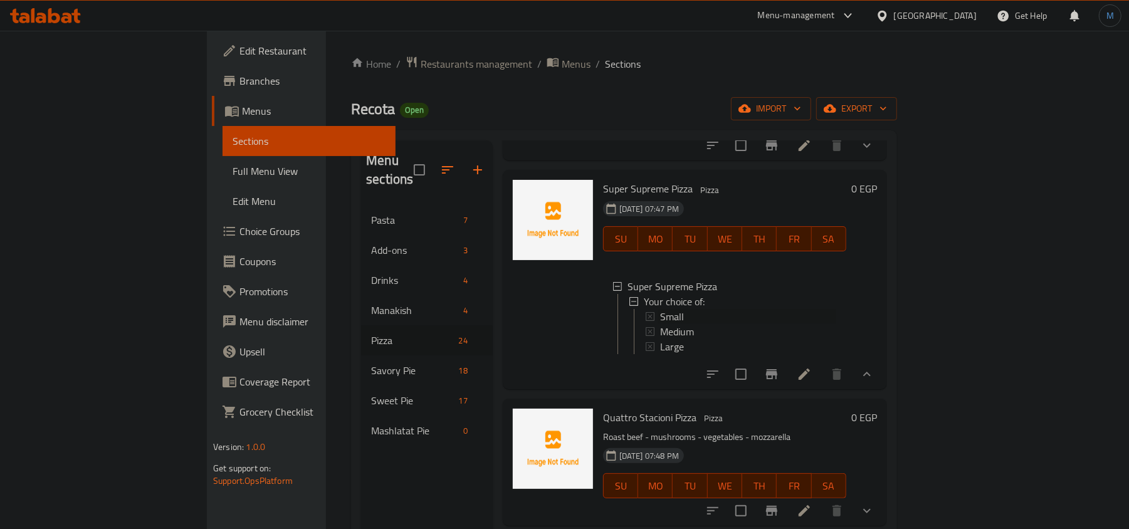
click at [660, 309] on span "Small" at bounding box center [672, 316] width 24 height 15
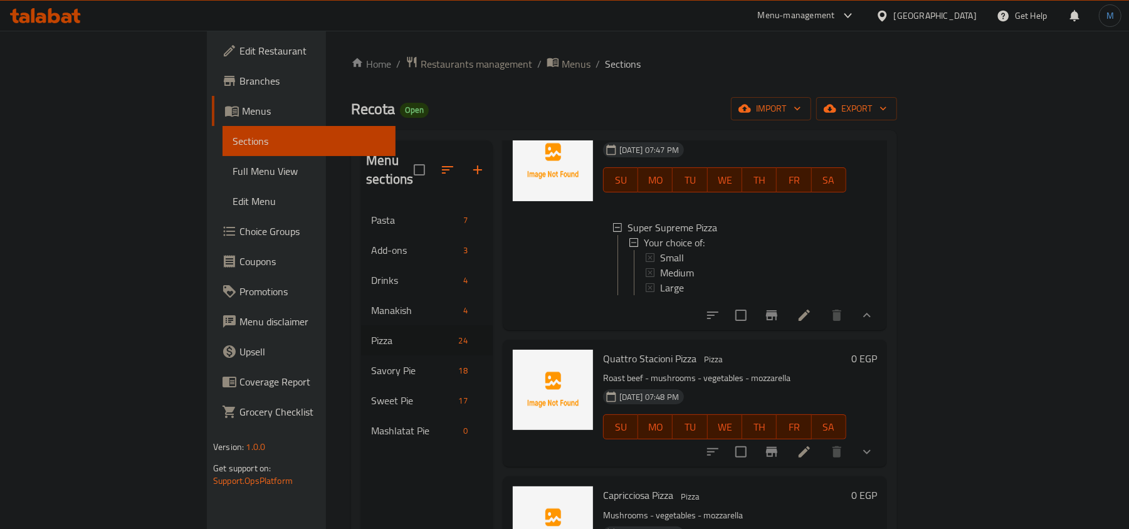
scroll to position [2869, 0]
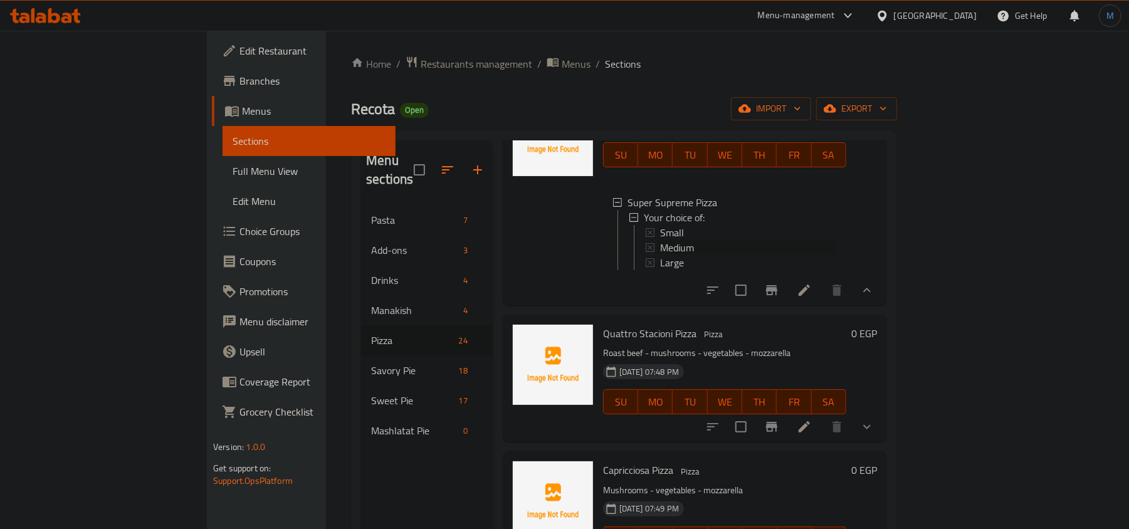
click at [660, 240] on span "Medium" at bounding box center [677, 247] width 34 height 15
click at [660, 255] on span "Large" at bounding box center [672, 262] width 24 height 15
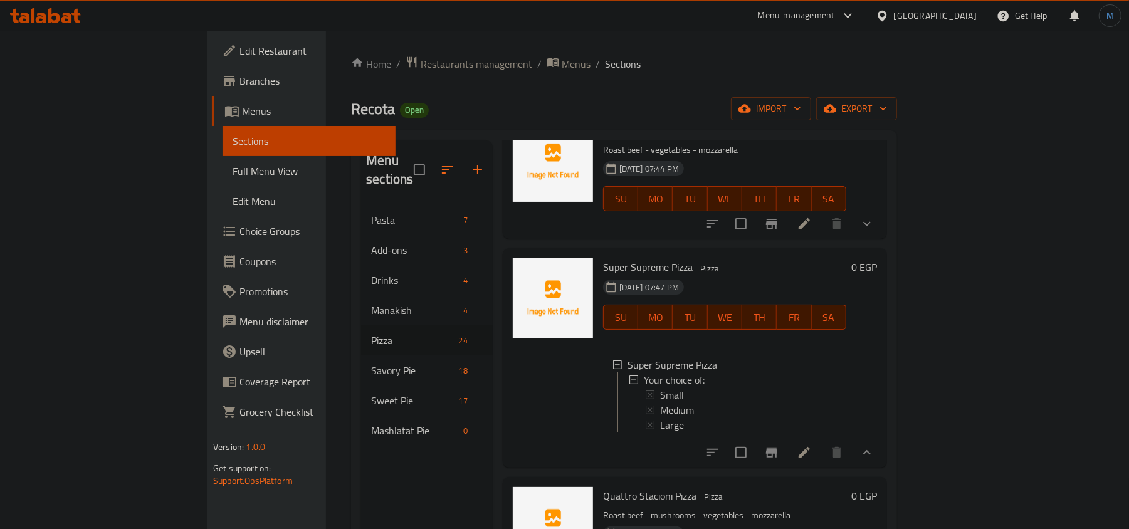
scroll to position [2702, 0]
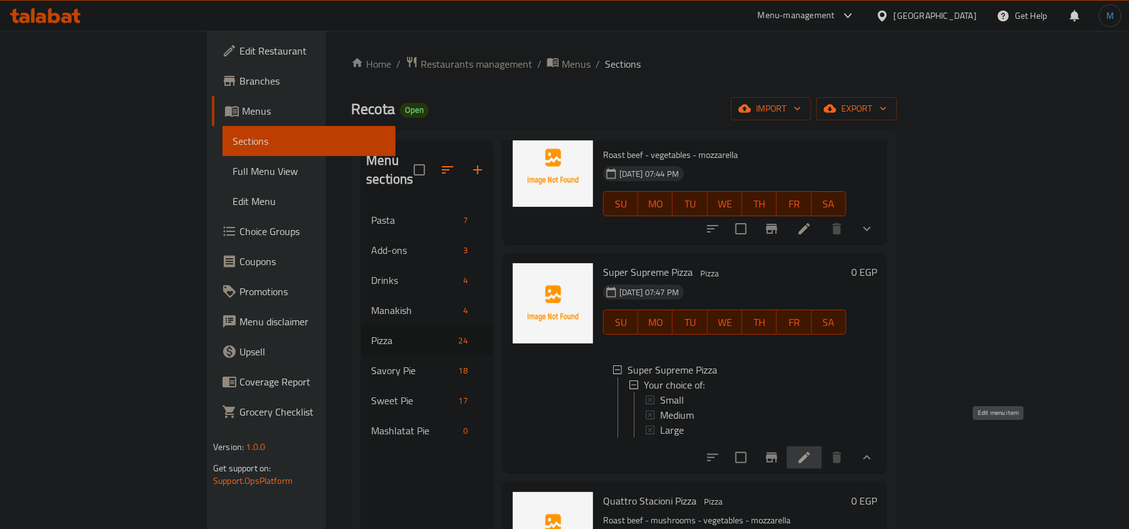
click at [812, 450] on icon at bounding box center [804, 457] width 15 height 15
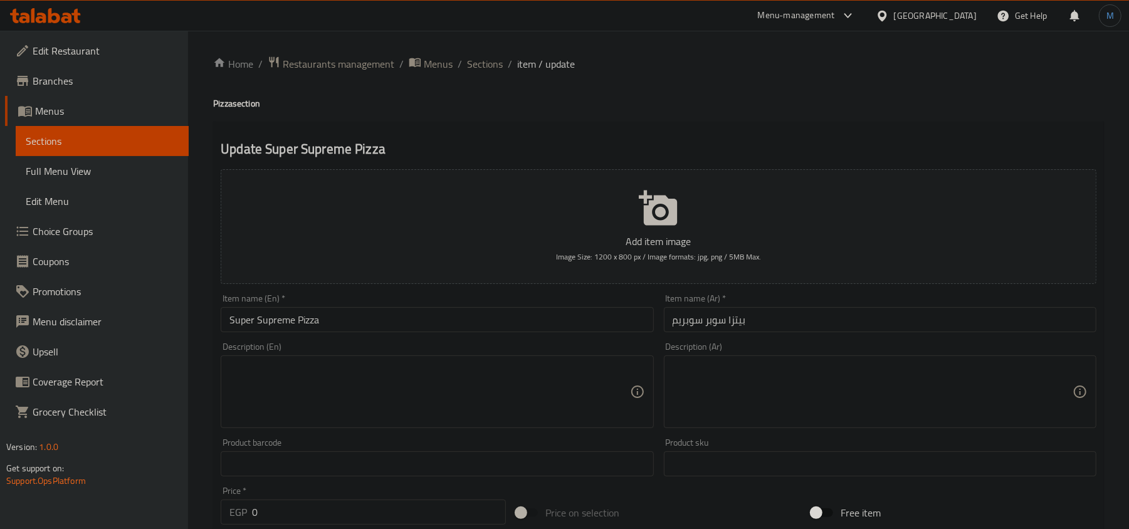
click at [838, 379] on textarea at bounding box center [873, 392] width 400 height 60
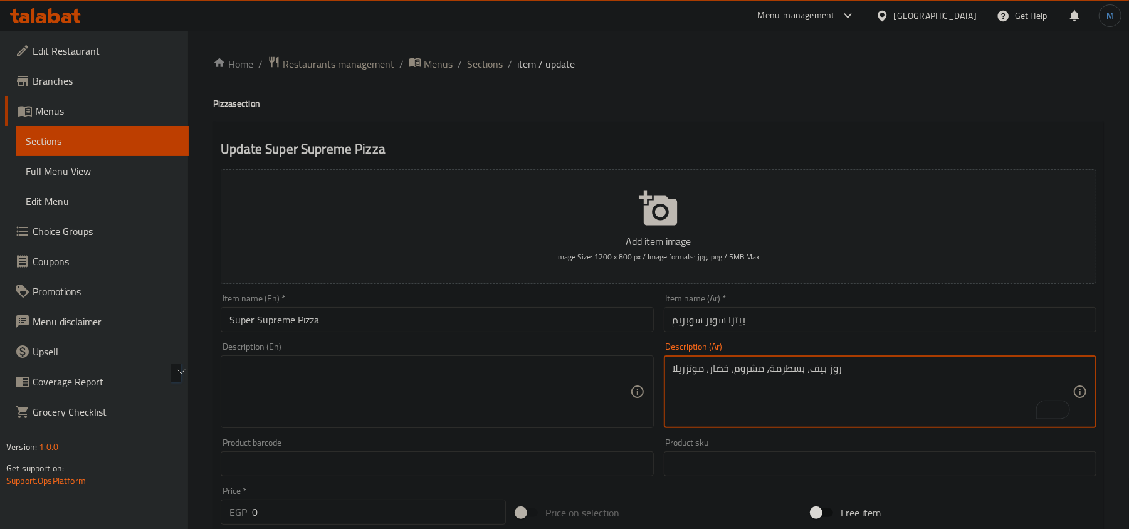
type textarea "روز بيف، بسطرمة، مشروم، خضار، موتزريلا"
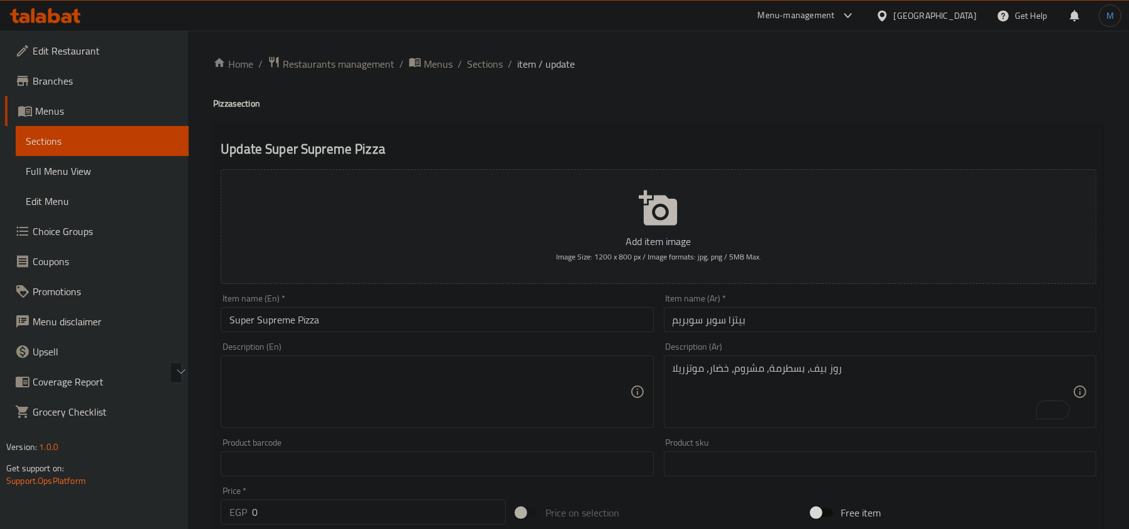
click at [439, 351] on div "Description (En) Description (En)" at bounding box center [437, 385] width 433 height 86
click at [440, 360] on div "Description (En)" at bounding box center [437, 392] width 433 height 73
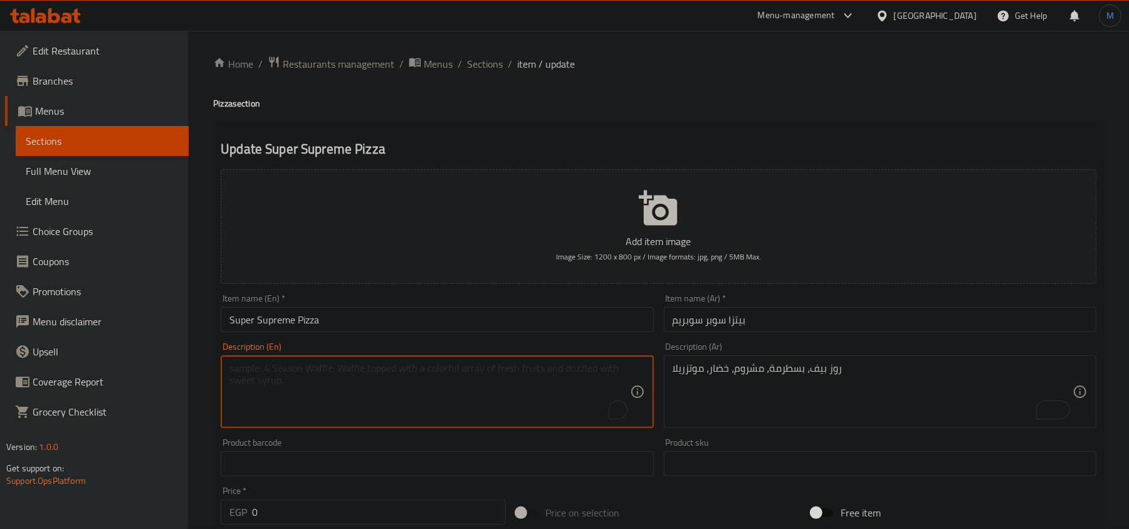
paste textarea "Roast beef, pastrami, mushrooms, vegetables, mozzarella"
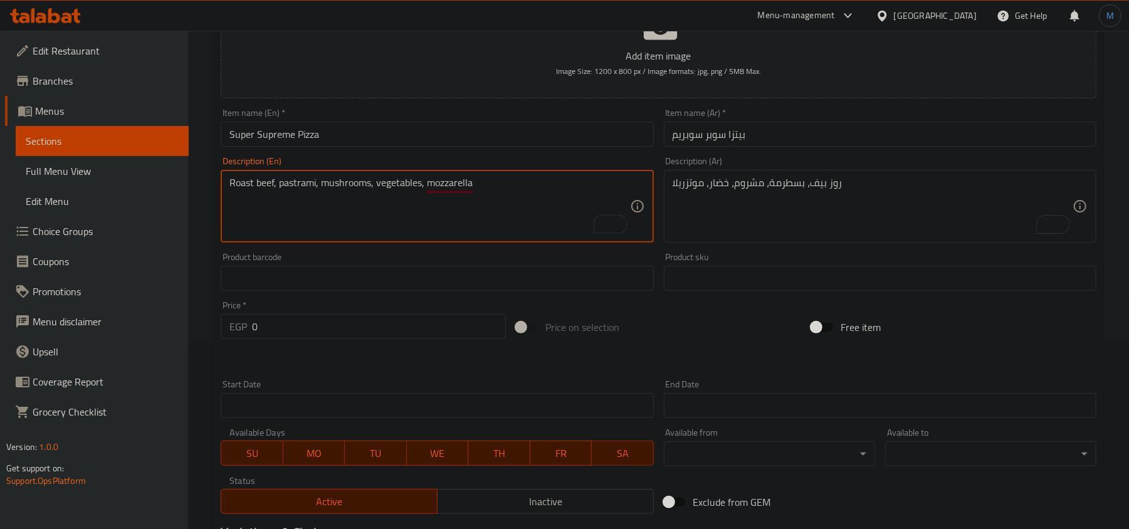
scroll to position [418, 0]
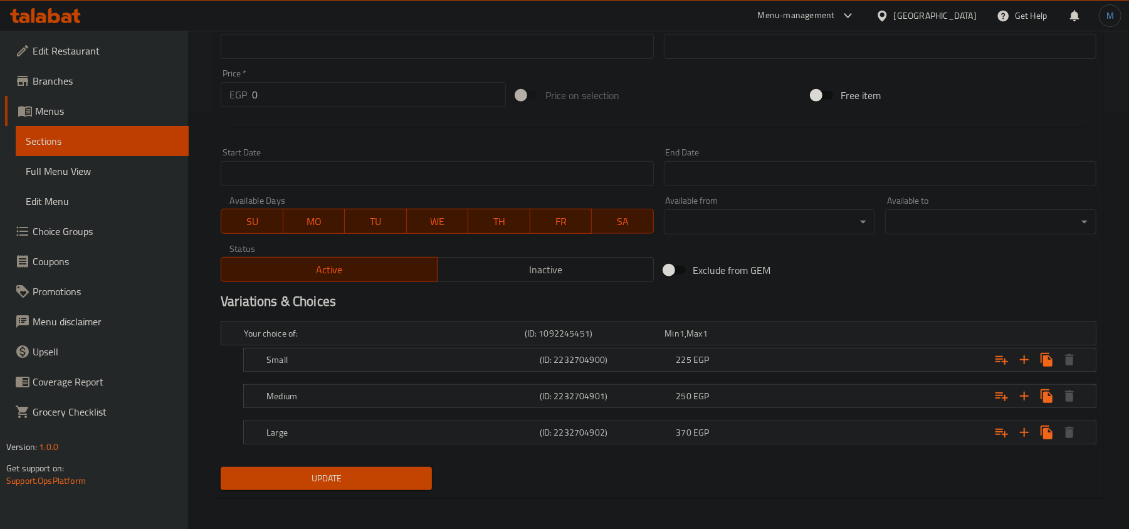
type textarea "Roast beef, pastrami, mushrooms, vegetables, mozzarella"
click at [380, 480] on span "Update" at bounding box center [326, 479] width 191 height 16
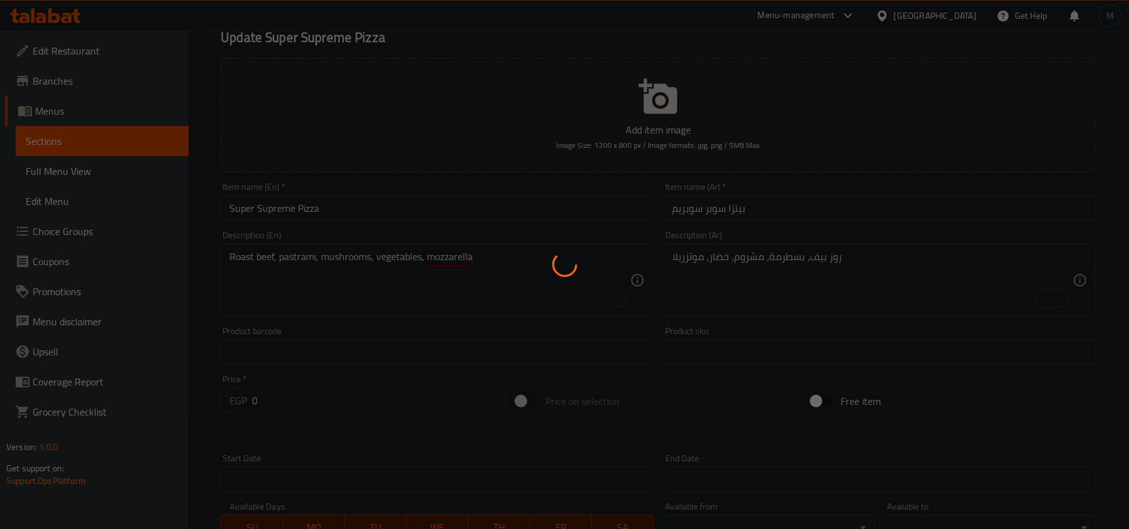
scroll to position [0, 0]
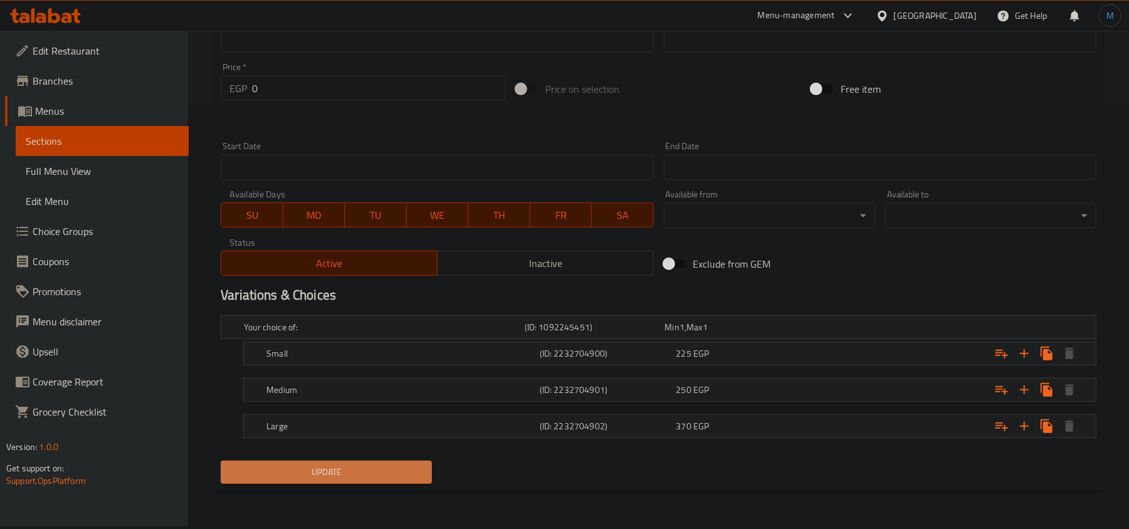
click at [379, 473] on span "Update" at bounding box center [326, 473] width 191 height 16
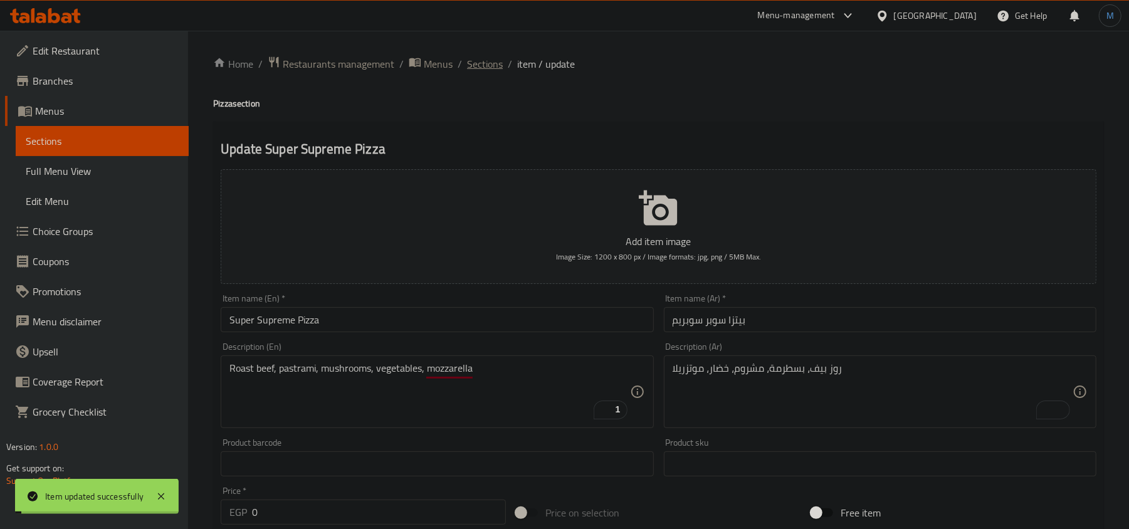
click at [483, 66] on span "Sections" at bounding box center [485, 63] width 36 height 15
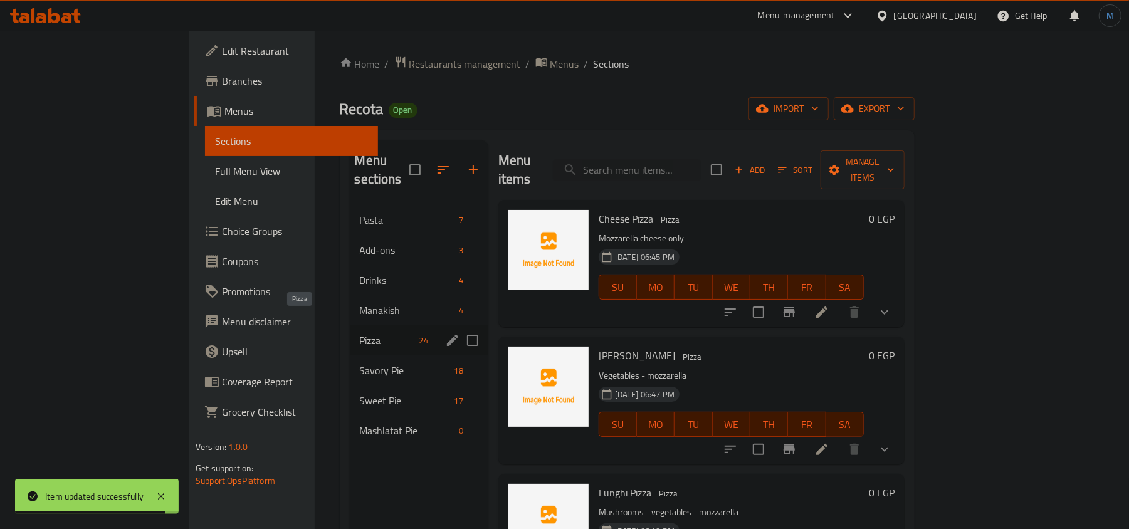
click at [360, 333] on span "Pizza" at bounding box center [387, 340] width 55 height 15
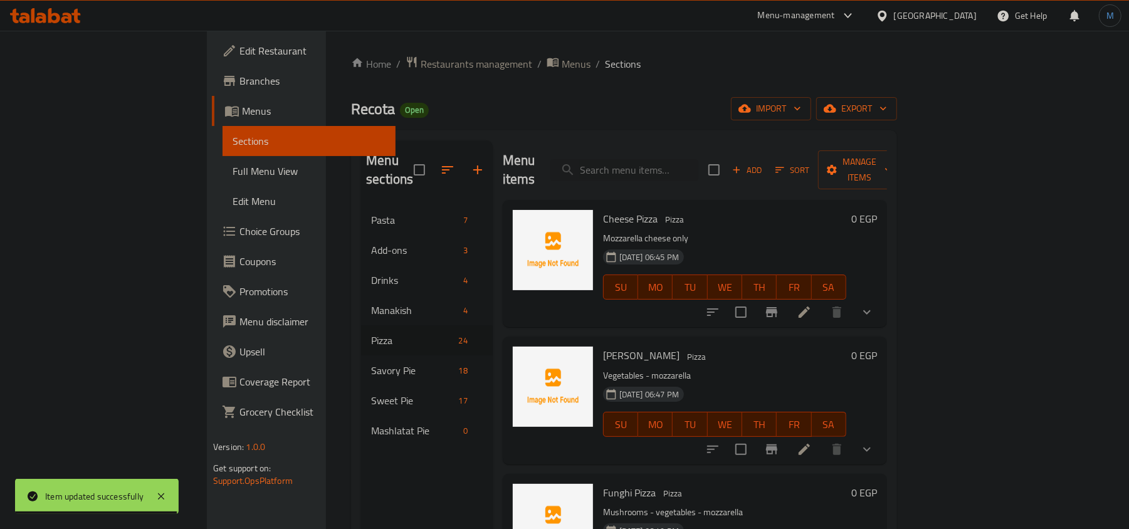
click at [781, 382] on div "[DATE] 06:47 PM SU MO TU WE TH FR SA" at bounding box center [724, 416] width 253 height 68
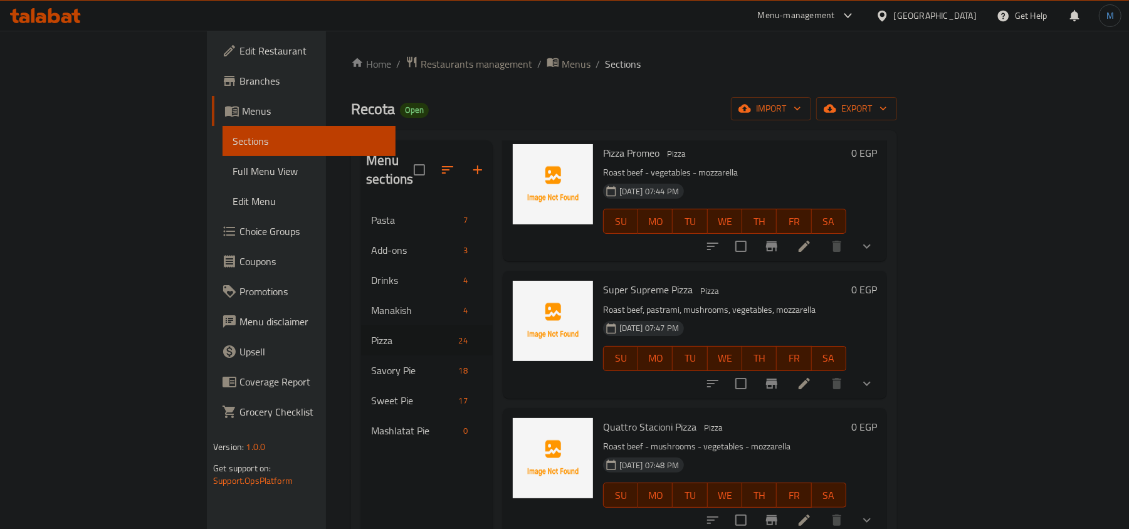
scroll to position [2702, 0]
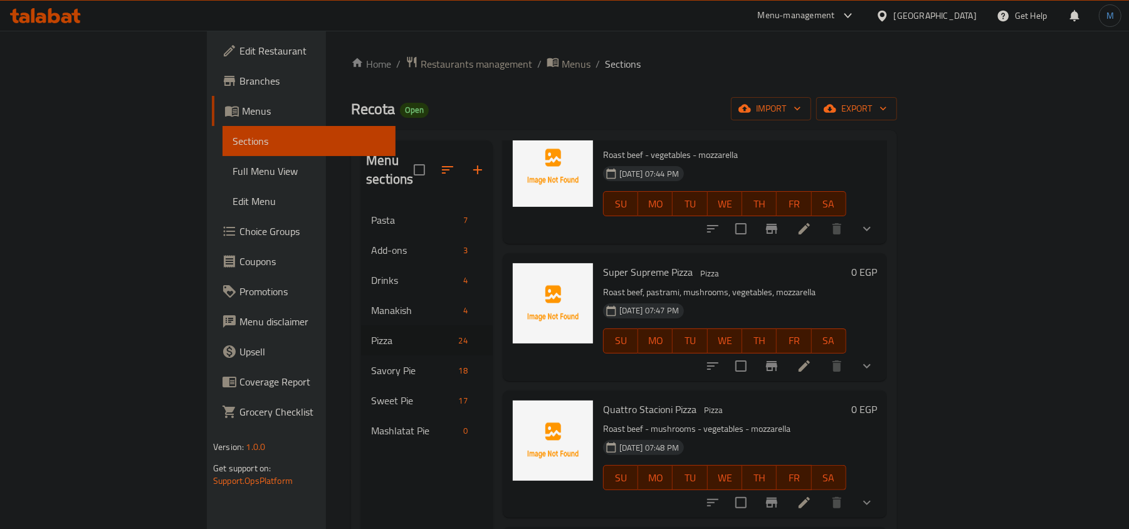
click at [882, 351] on button "show more" at bounding box center [867, 366] width 30 height 30
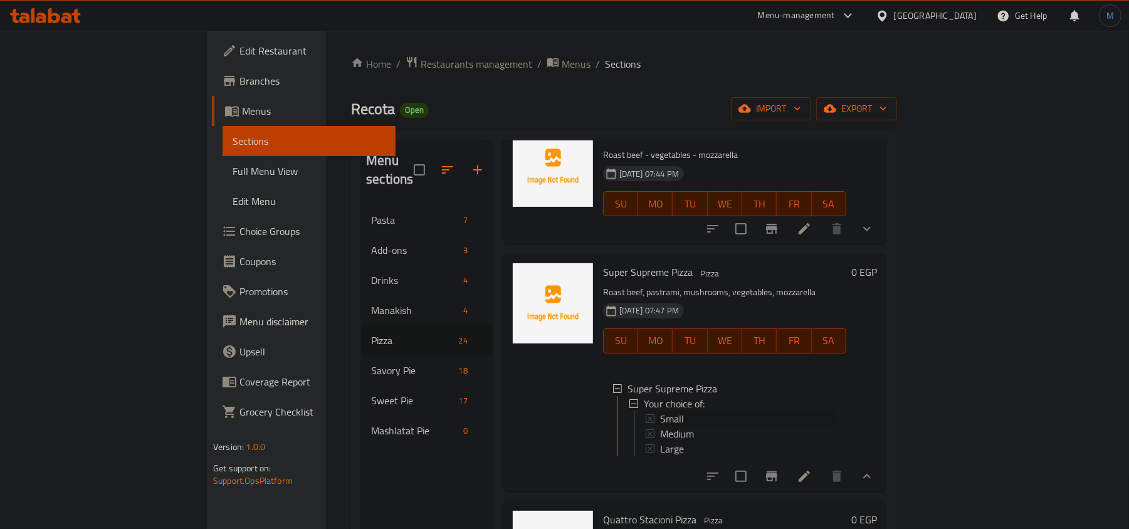
click at [658, 411] on div "Small" at bounding box center [747, 418] width 179 height 15
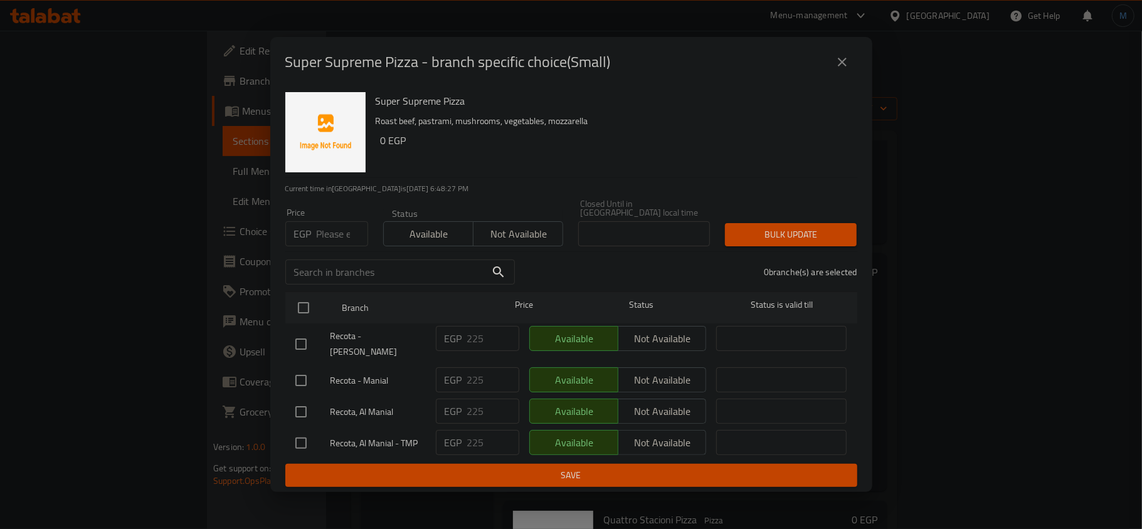
click at [322, 234] on input "number" at bounding box center [342, 233] width 51 height 25
type input "170"
click at [307, 304] on input "checkbox" at bounding box center [303, 308] width 26 height 26
checkbox input "true"
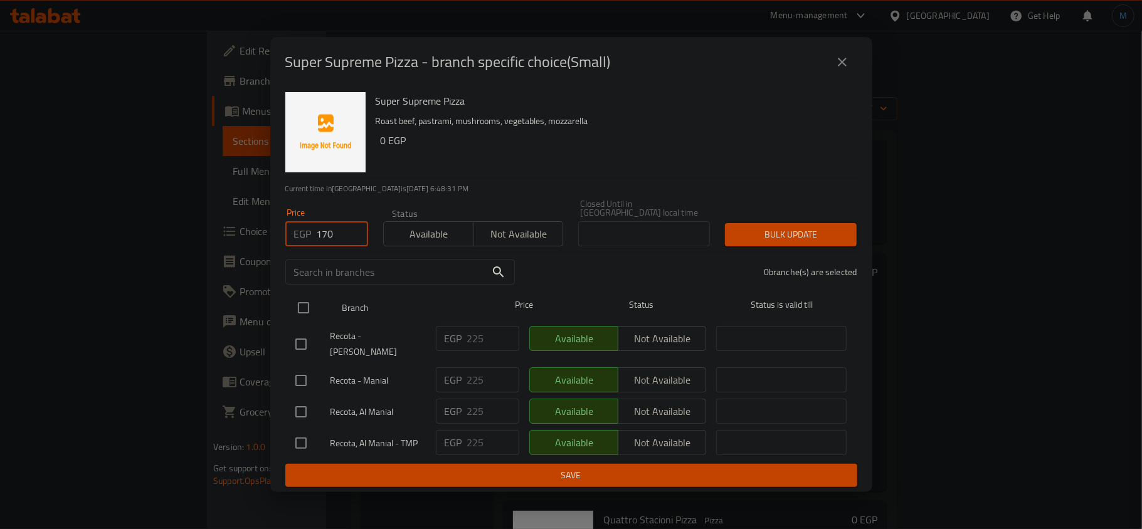
checkbox input "true"
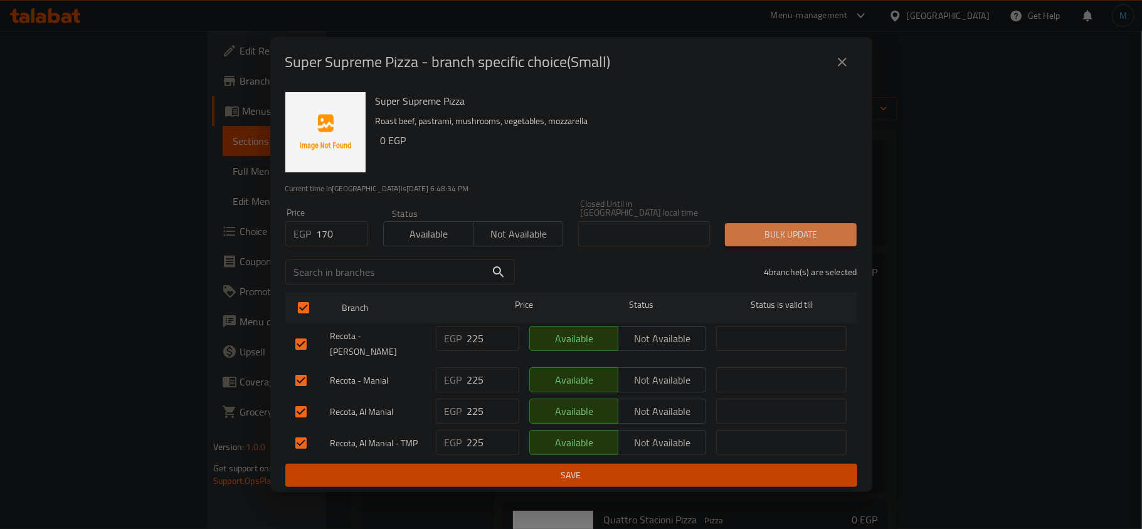
click at [738, 230] on span "Bulk update" at bounding box center [791, 235] width 112 height 16
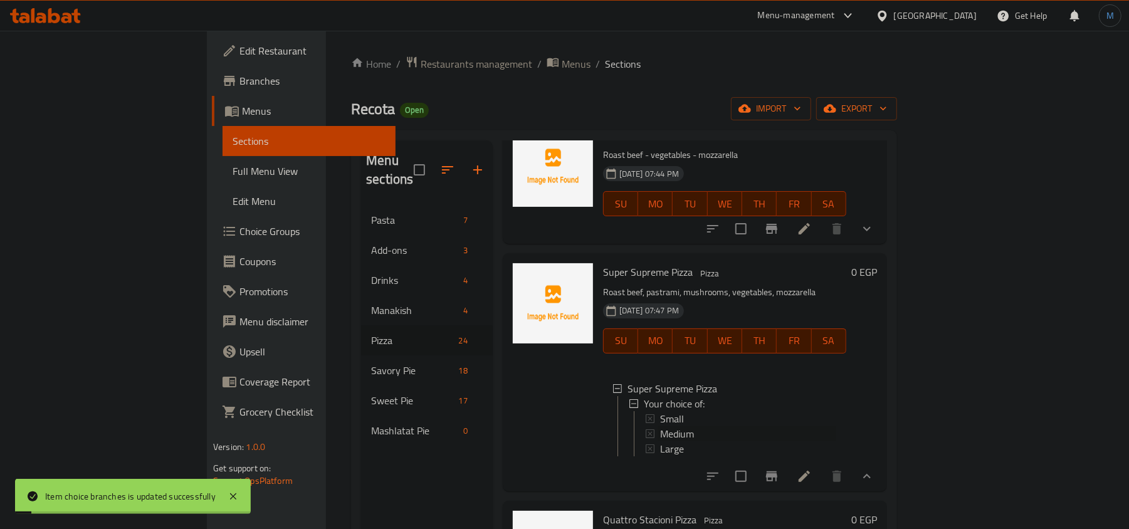
click at [660, 426] on span "Medium" at bounding box center [677, 433] width 34 height 15
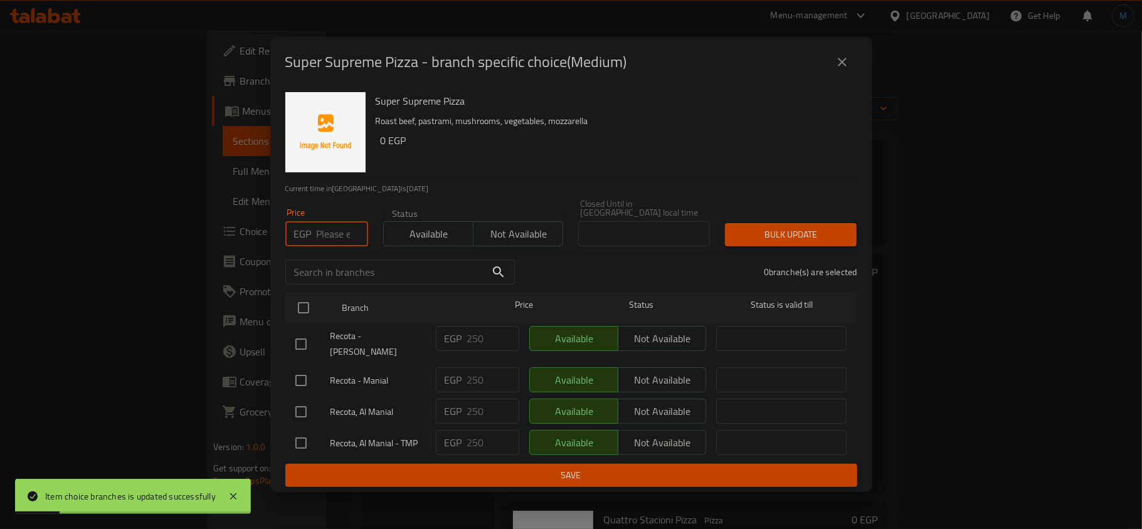
click at [344, 226] on input "number" at bounding box center [342, 233] width 51 height 25
type input "240"
click at [319, 300] on div at bounding box center [313, 308] width 47 height 36
click at [314, 301] on input "checkbox" at bounding box center [303, 308] width 26 height 26
checkbox input "true"
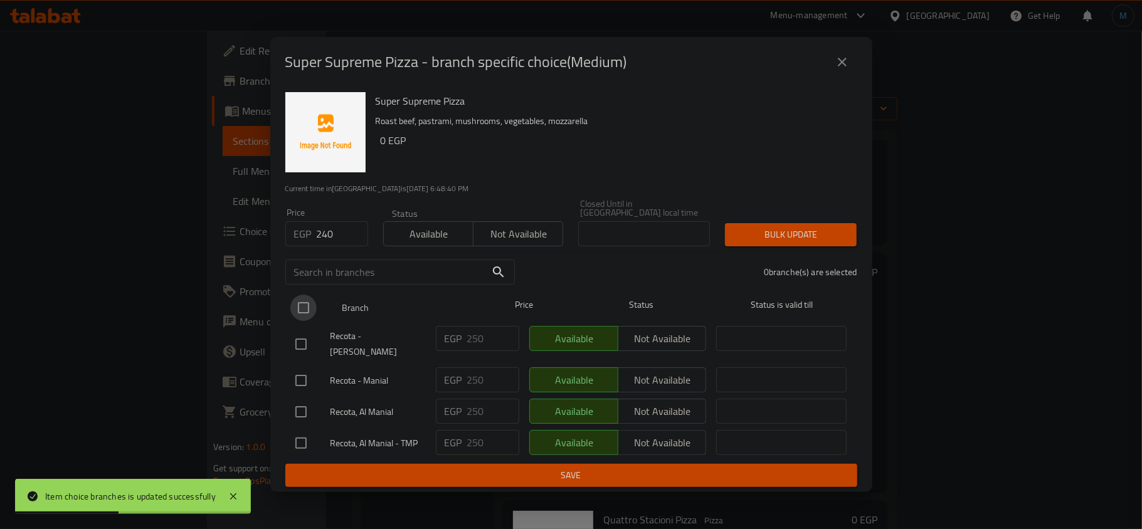
checkbox input "true"
click at [796, 244] on div "Bulk update" at bounding box center [790, 235] width 147 height 38
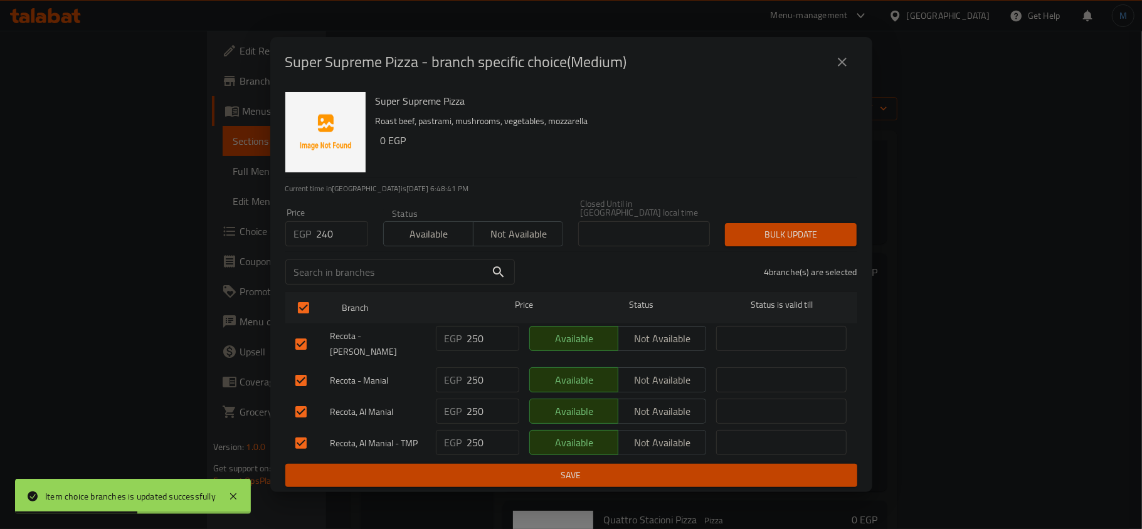
click at [801, 231] on span "Bulk update" at bounding box center [791, 235] width 112 height 16
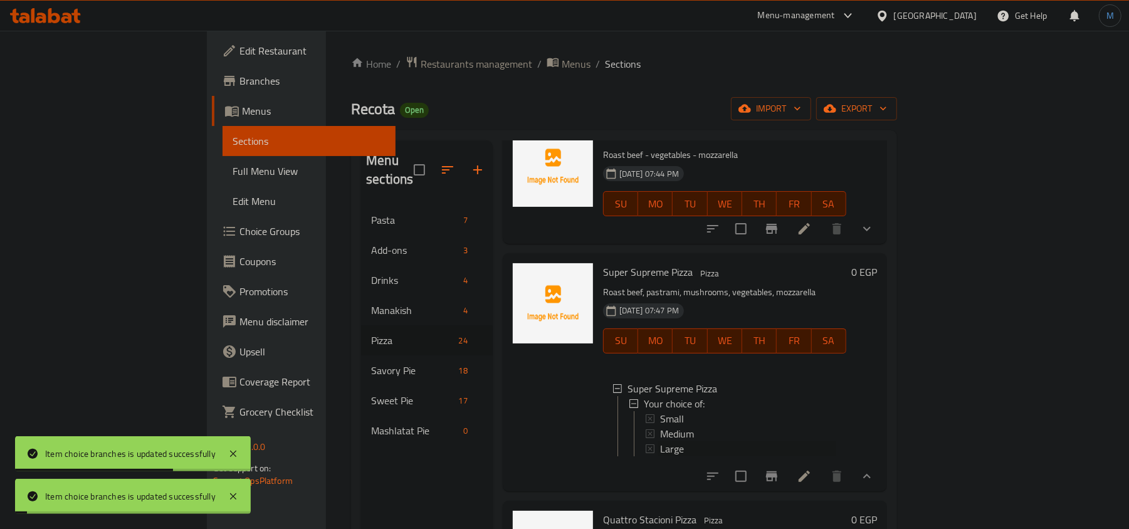
click at [660, 441] on span "Large" at bounding box center [672, 448] width 24 height 15
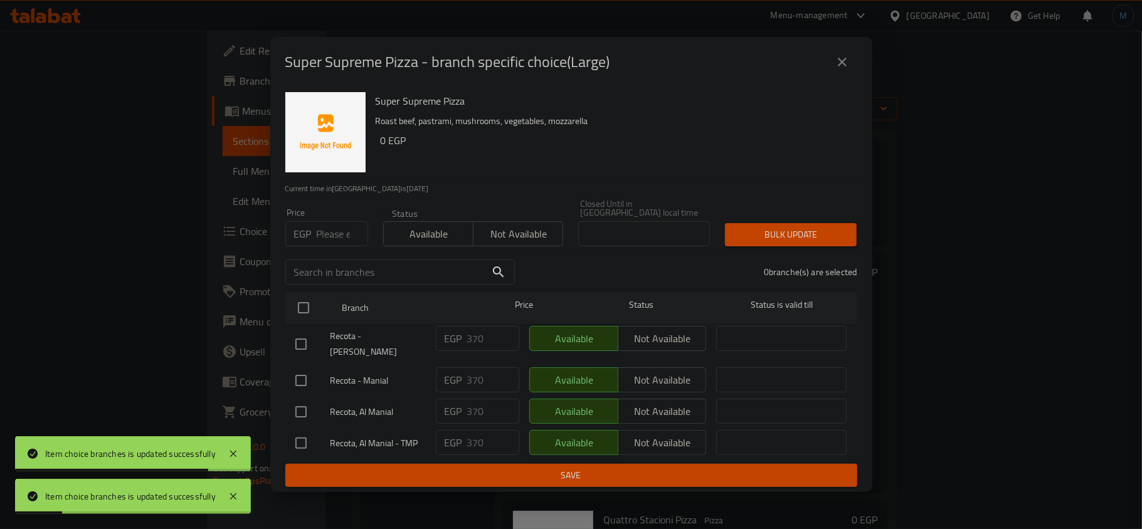
click at [334, 239] on input "number" at bounding box center [342, 233] width 51 height 25
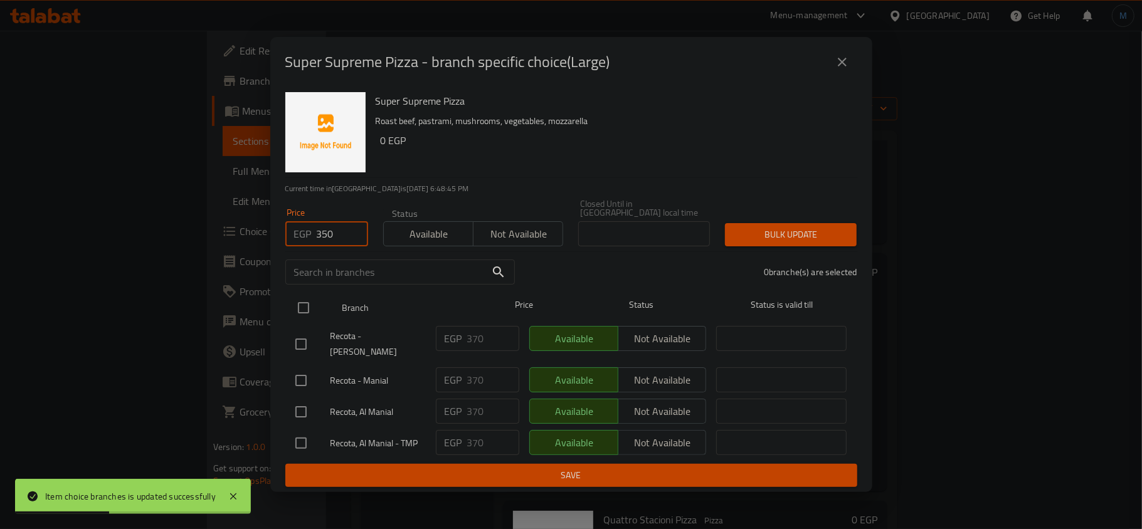
type input "350"
click at [294, 302] on input "checkbox" at bounding box center [303, 308] width 26 height 26
checkbox input "true"
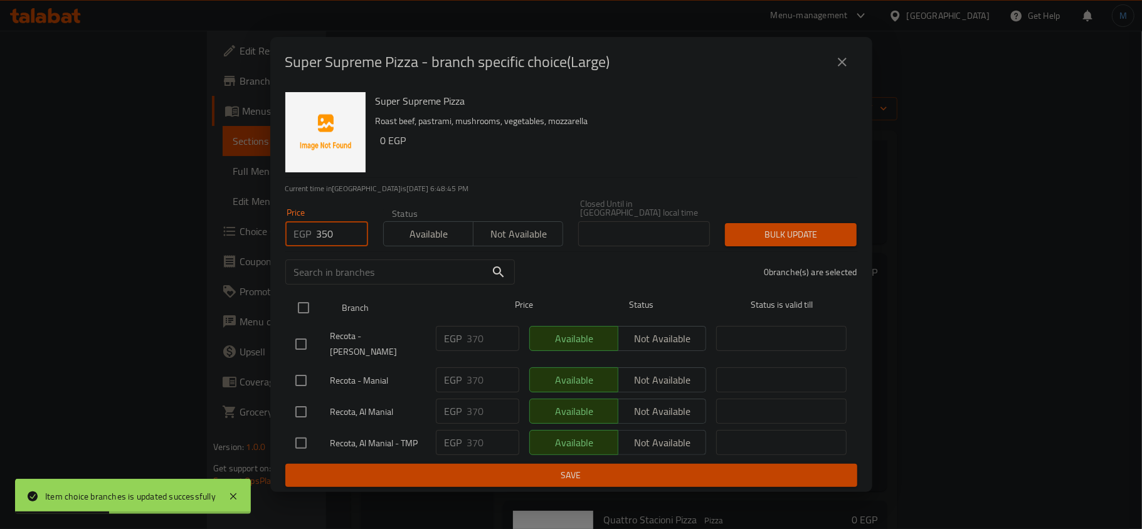
checkbox input "true"
drag, startPoint x: 818, startPoint y: 204, endPoint x: 801, endPoint y: 241, distance: 40.4
click at [811, 216] on div "Price EGP 350 Price Status Available Not available Closed Until in [GEOGRAPHIC_…" at bounding box center [571, 223] width 587 height 62
click at [801, 241] on button "Bulk update" at bounding box center [791, 234] width 132 height 23
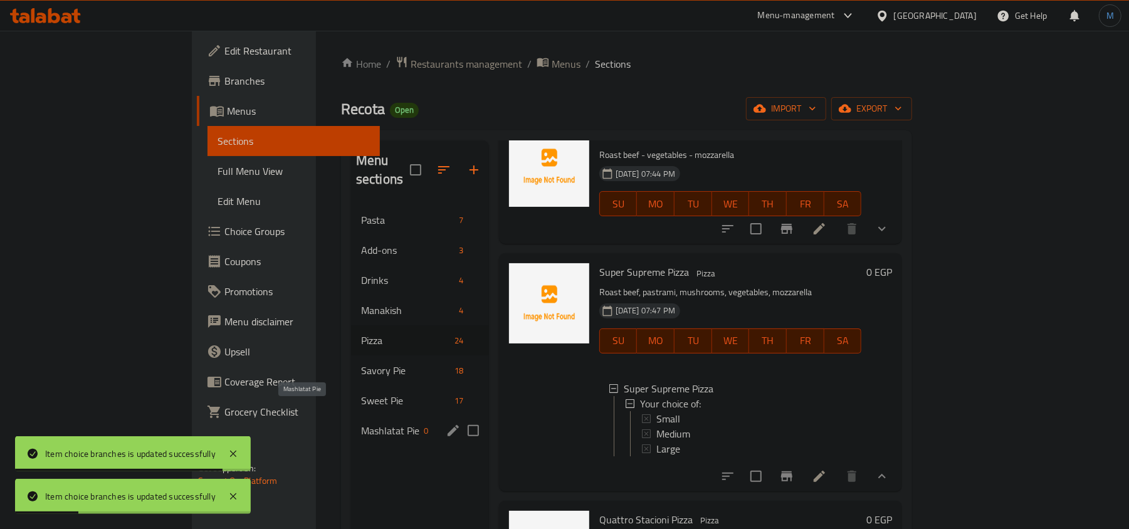
click at [361, 423] on span "Mashlatat Pie" at bounding box center [390, 430] width 58 height 15
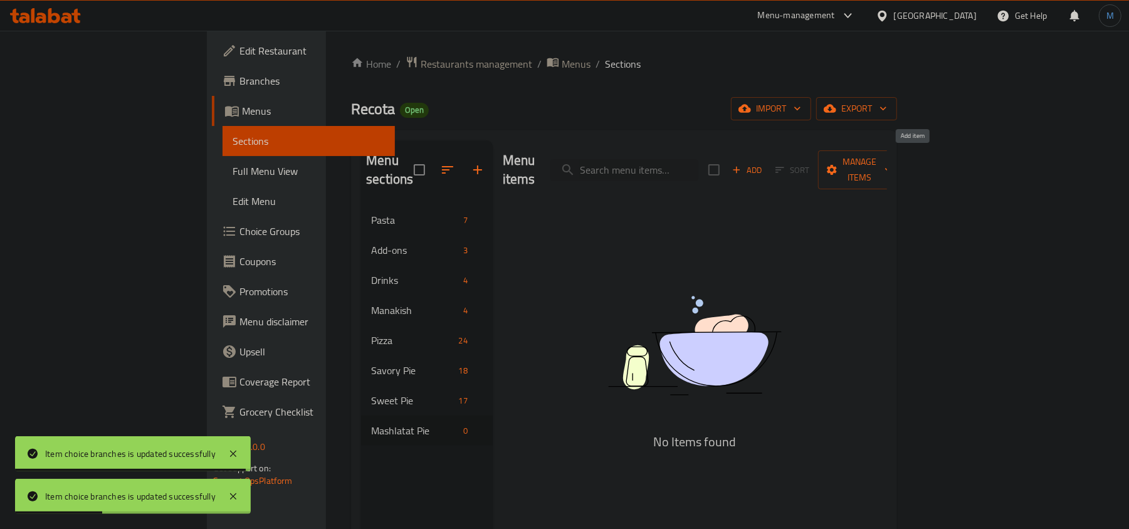
click at [764, 163] on span "Add" at bounding box center [748, 170] width 34 height 14
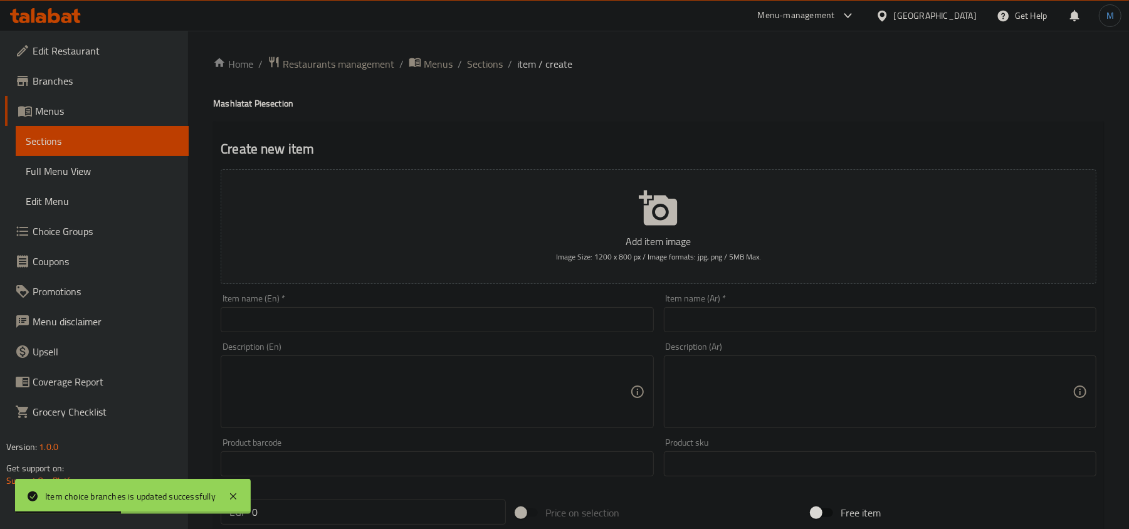
click at [834, 314] on input "text" at bounding box center [880, 319] width 433 height 25
paste input "فطير مشلتت"
type input "فطير مشلتت"
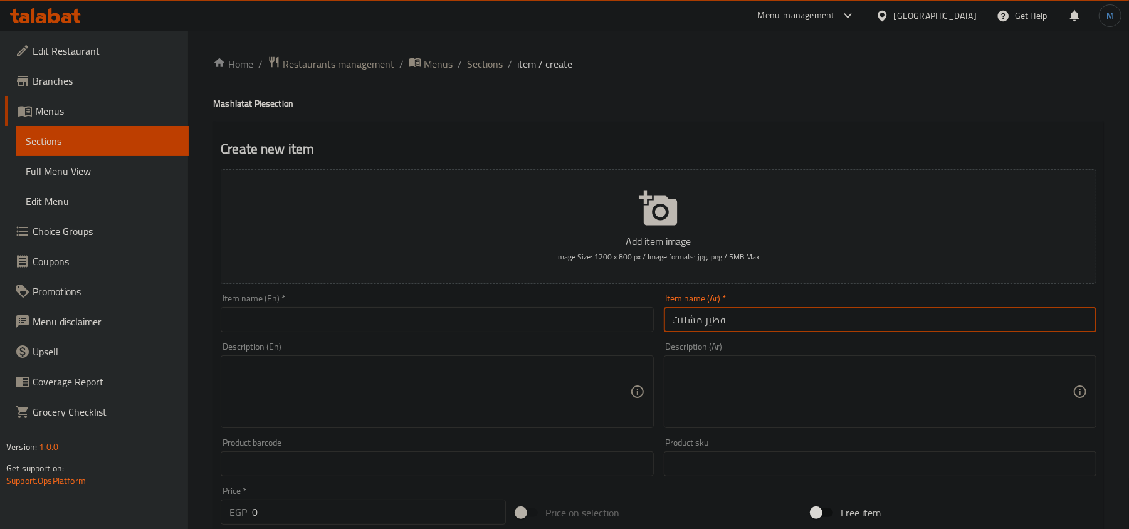
click at [352, 300] on div "Item name (En)   * Item name (En) *" at bounding box center [437, 313] width 433 height 38
click at [362, 319] on input "text" at bounding box center [437, 319] width 433 height 25
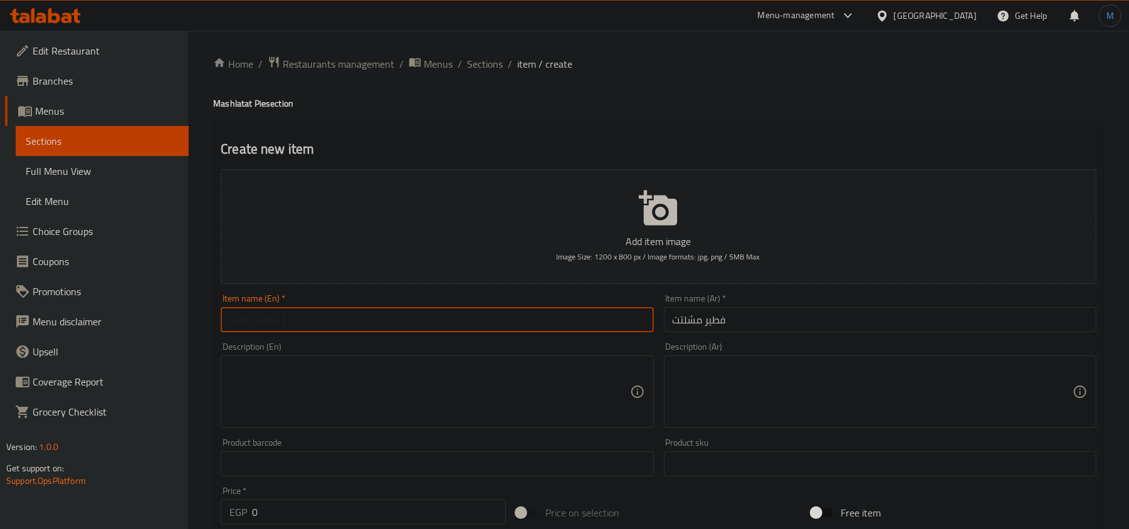
paste input "Feteer Meshaltet"
type input "Feteer Meshaltet"
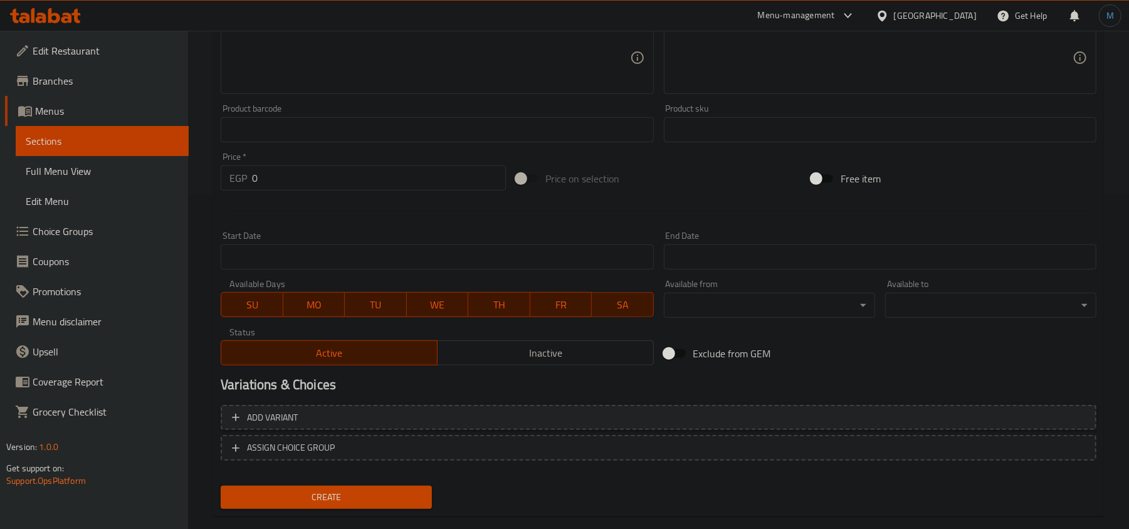
click at [766, 418] on span "Add variant" at bounding box center [658, 418] width 853 height 16
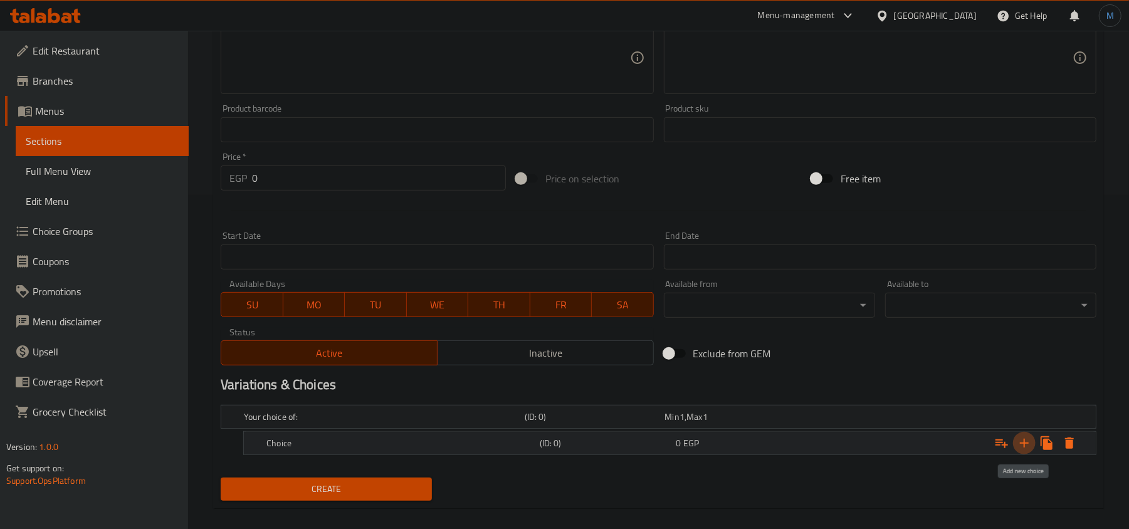
click at [1019, 447] on icon "Expand" at bounding box center [1024, 443] width 15 height 15
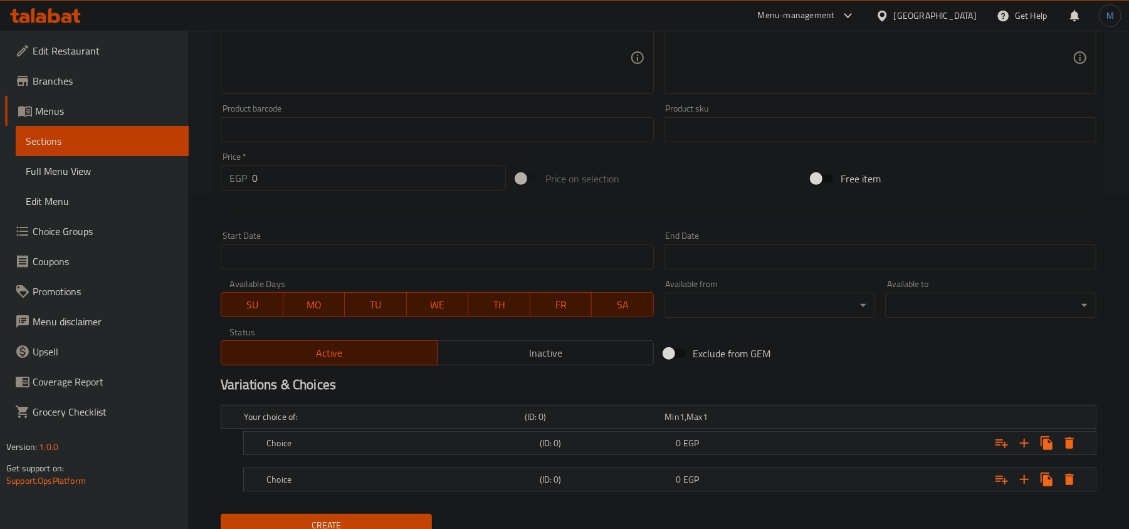
drag, startPoint x: 334, startPoint y: 482, endPoint x: 334, endPoint y: 467, distance: 15.1
click at [334, 423] on h5 "Choice" at bounding box center [382, 417] width 276 height 13
click at [339, 423] on h5 "Choice" at bounding box center [382, 417] width 276 height 13
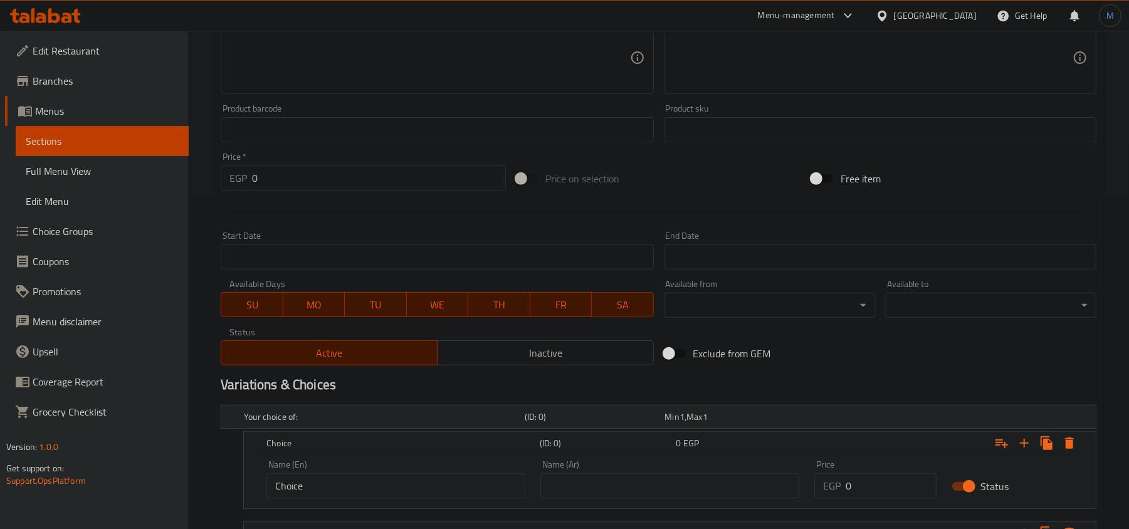
scroll to position [418, 0]
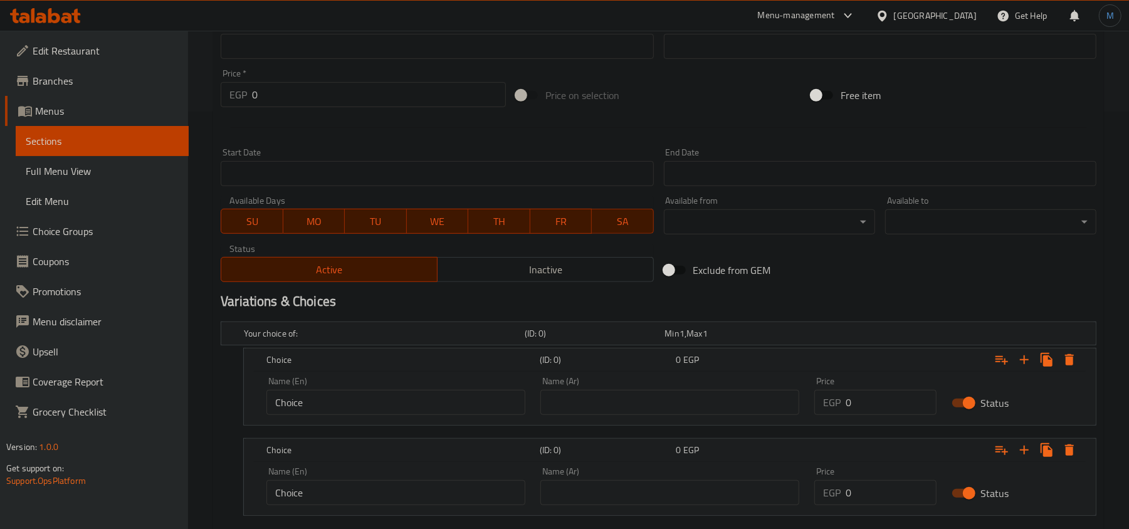
click at [362, 403] on input "Choice" at bounding box center [396, 402] width 259 height 25
type input "Small"
type input "صغير"
type input "220"
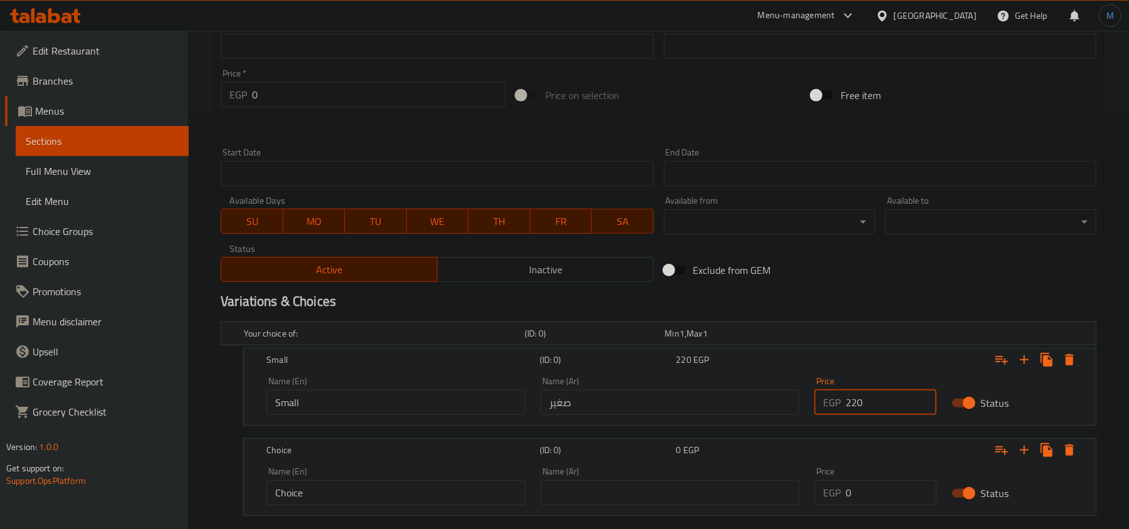
click at [878, 475] on div "Price EGP 0 Price" at bounding box center [876, 486] width 122 height 38
click at [883, 480] on div "Price EGP 0 Price" at bounding box center [876, 486] width 122 height 38
click at [887, 483] on input "0" at bounding box center [891, 492] width 90 height 25
type input "320"
click at [381, 487] on input "Choice" at bounding box center [396, 492] width 259 height 25
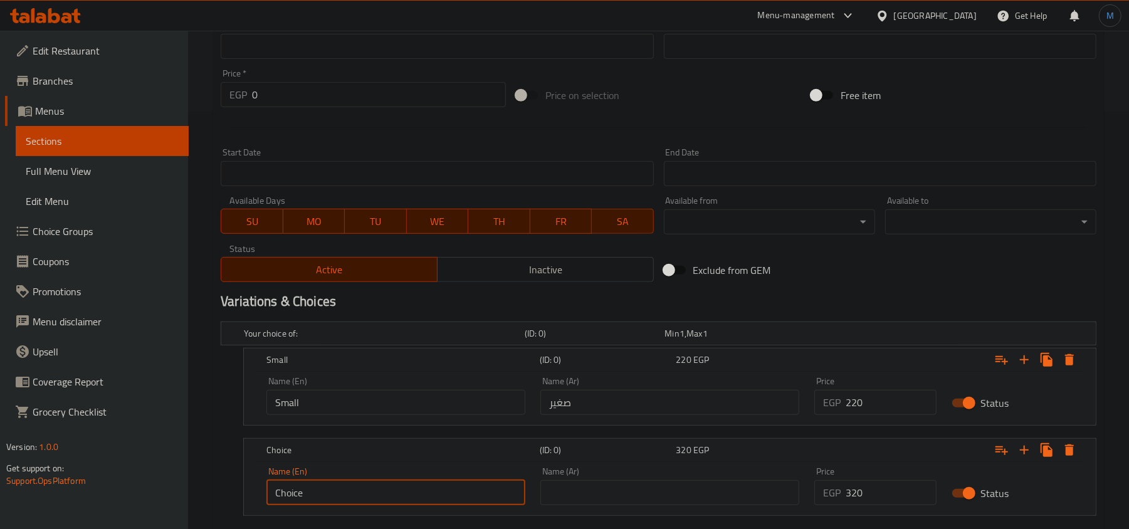
click at [381, 487] on input "Choice" at bounding box center [396, 492] width 259 height 25
type input "large"
type input "كبير"
click at [381, 487] on input "large" at bounding box center [396, 492] width 259 height 25
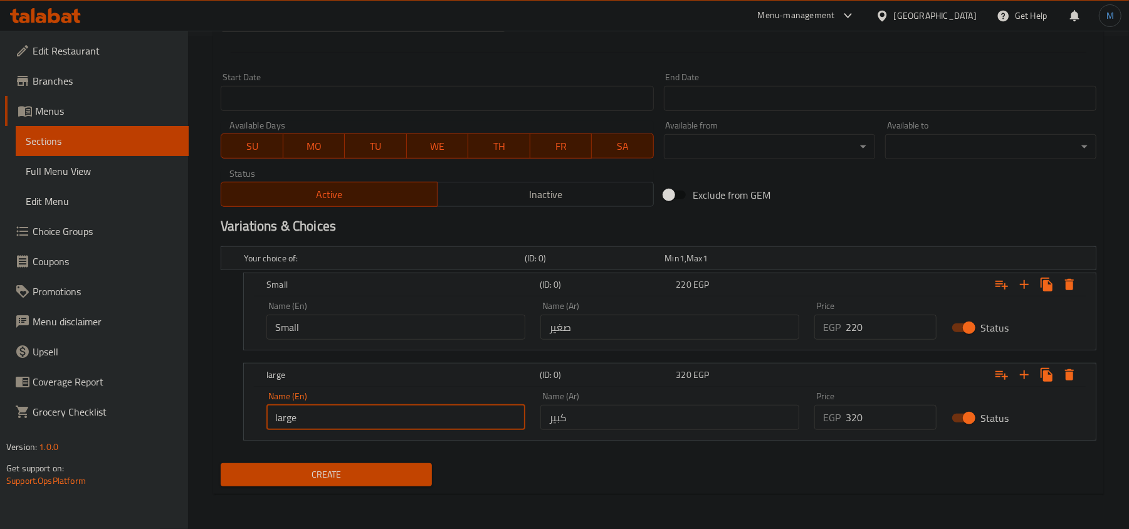
click at [381, 487] on div "Create" at bounding box center [326, 474] width 221 height 33
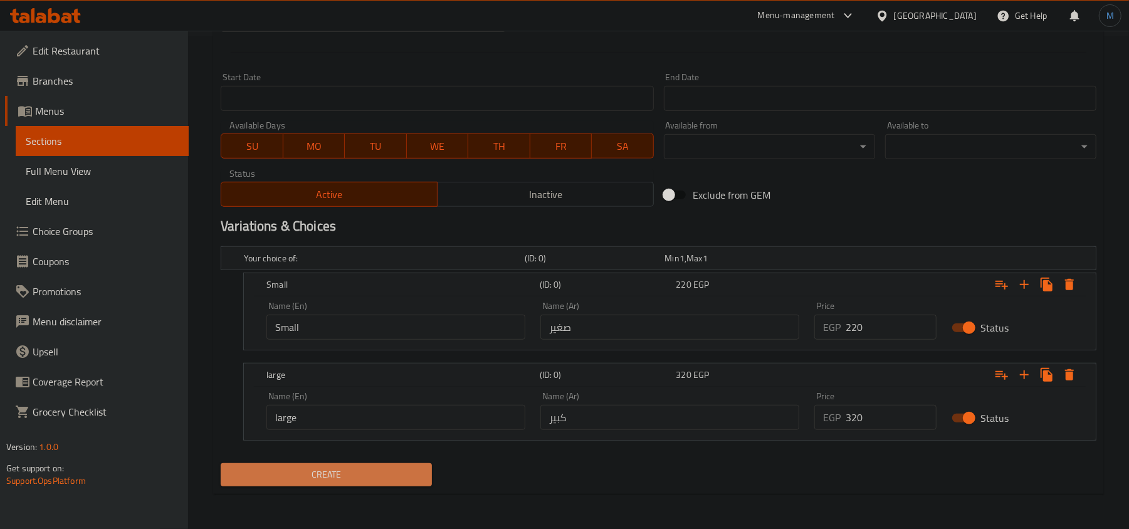
click at [389, 479] on span "Create" at bounding box center [326, 475] width 191 height 16
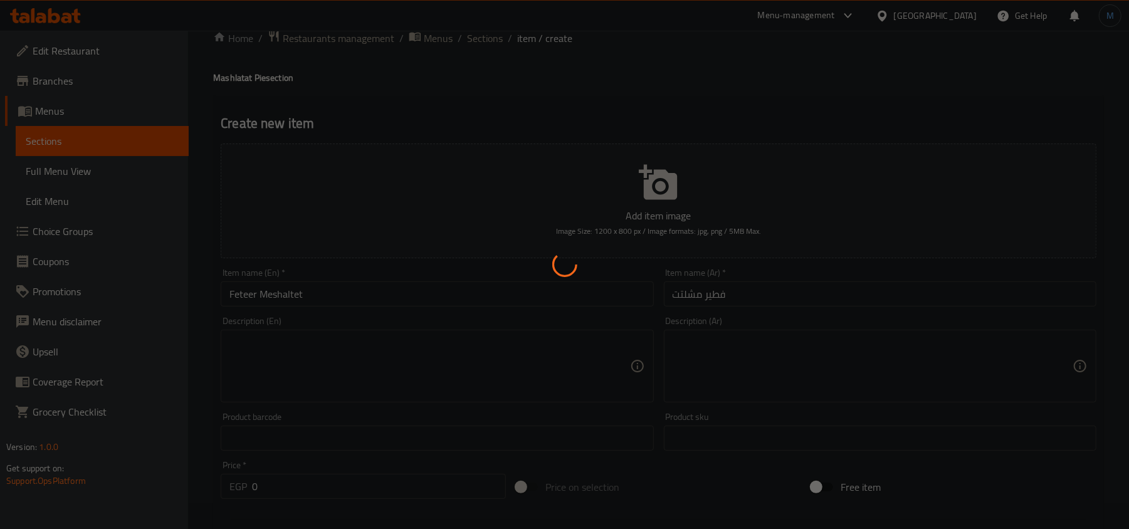
scroll to position [0, 0]
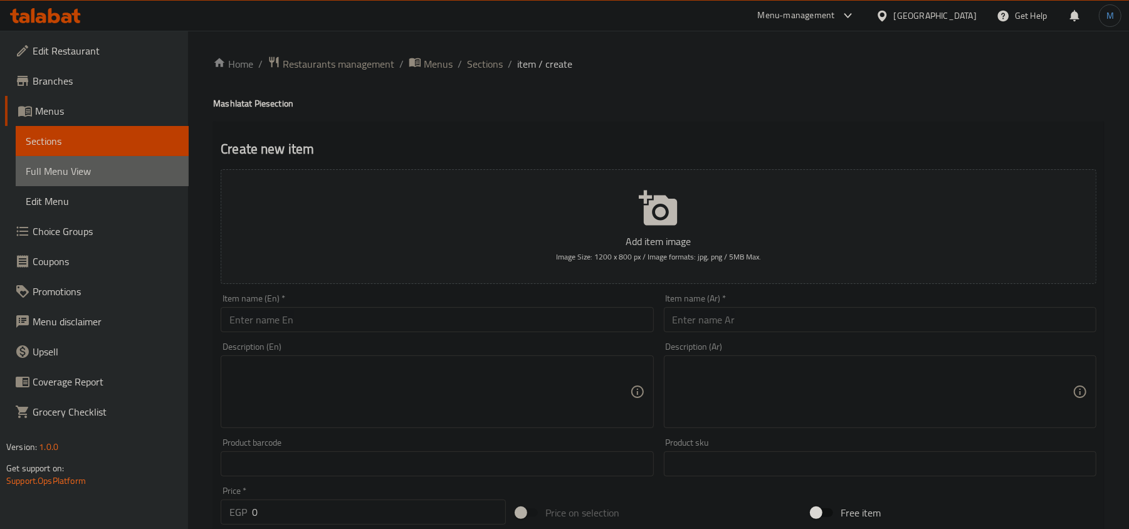
click at [93, 178] on span "Full Menu View" at bounding box center [102, 171] width 153 height 15
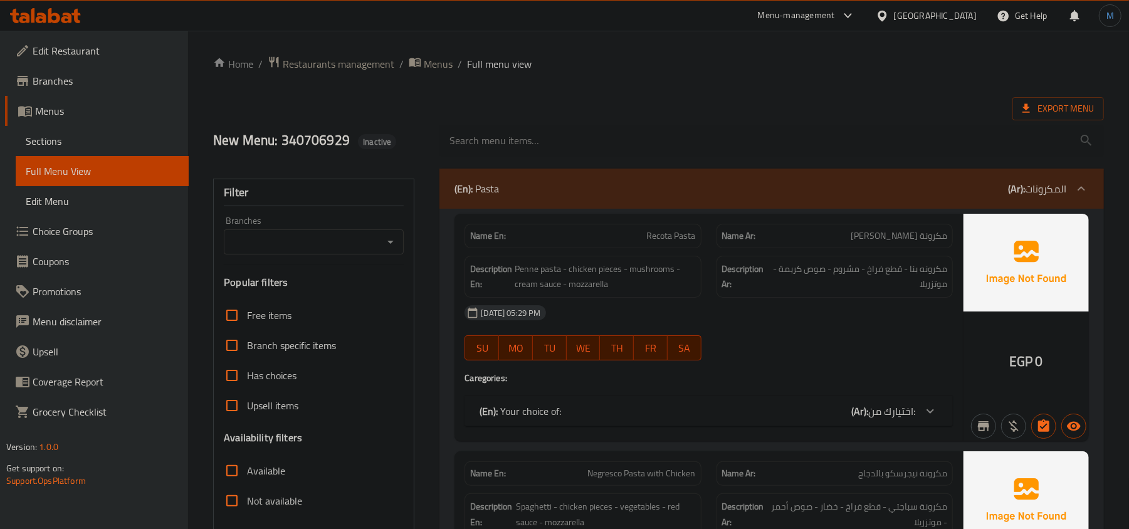
click at [389, 242] on icon "Open" at bounding box center [391, 242] width 6 height 3
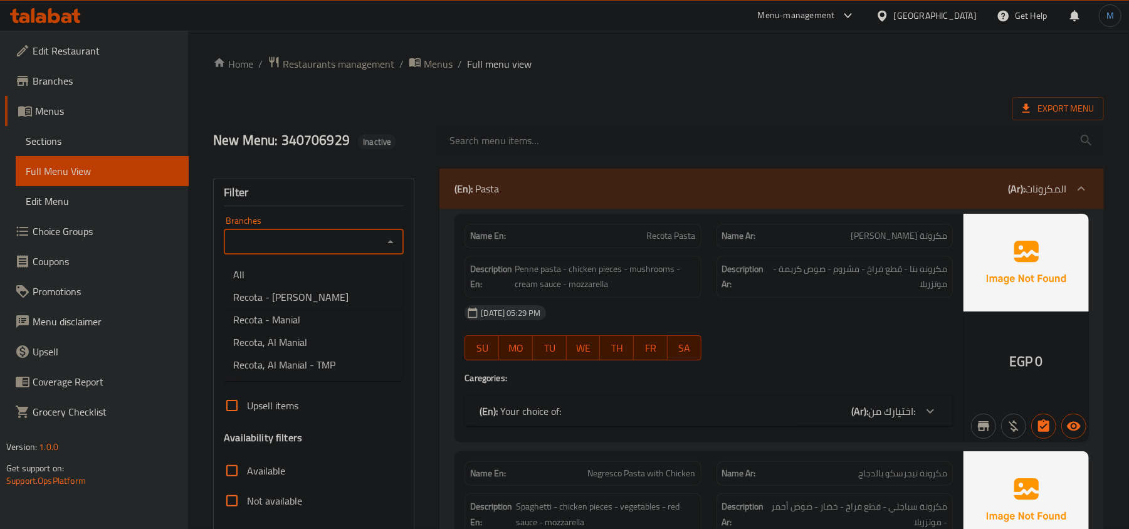
click at [310, 315] on li "Recota - Manial" at bounding box center [313, 320] width 180 height 23
type input "Recota - Manial"
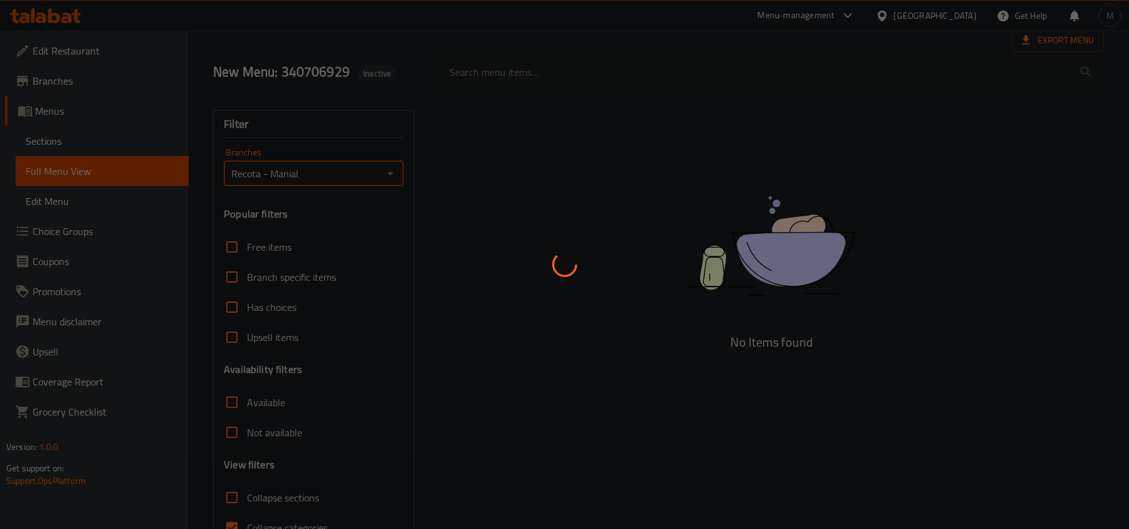
scroll to position [139, 0]
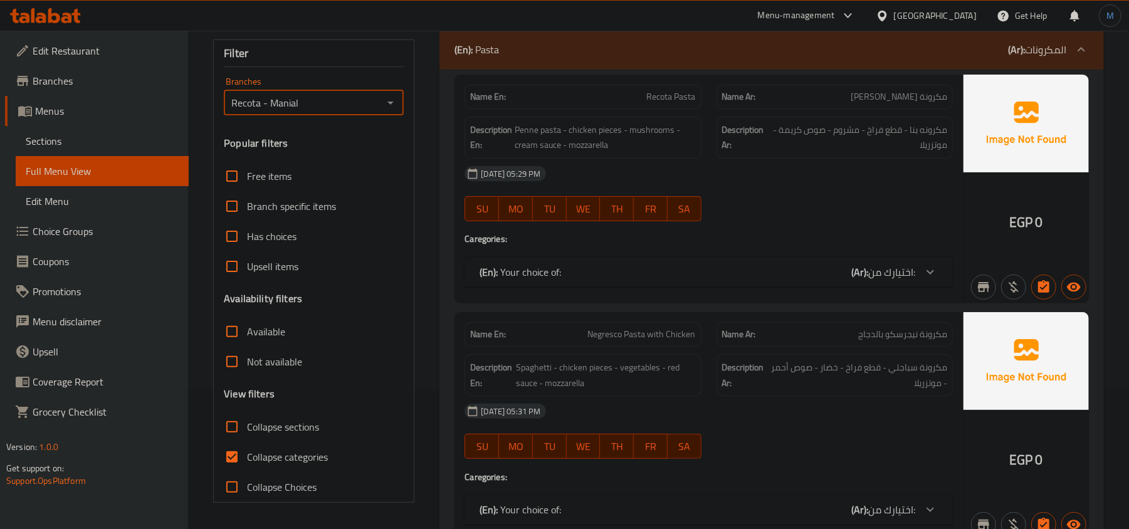
click at [236, 451] on input "Collapse categories" at bounding box center [232, 457] width 30 height 30
checkbox input "false"
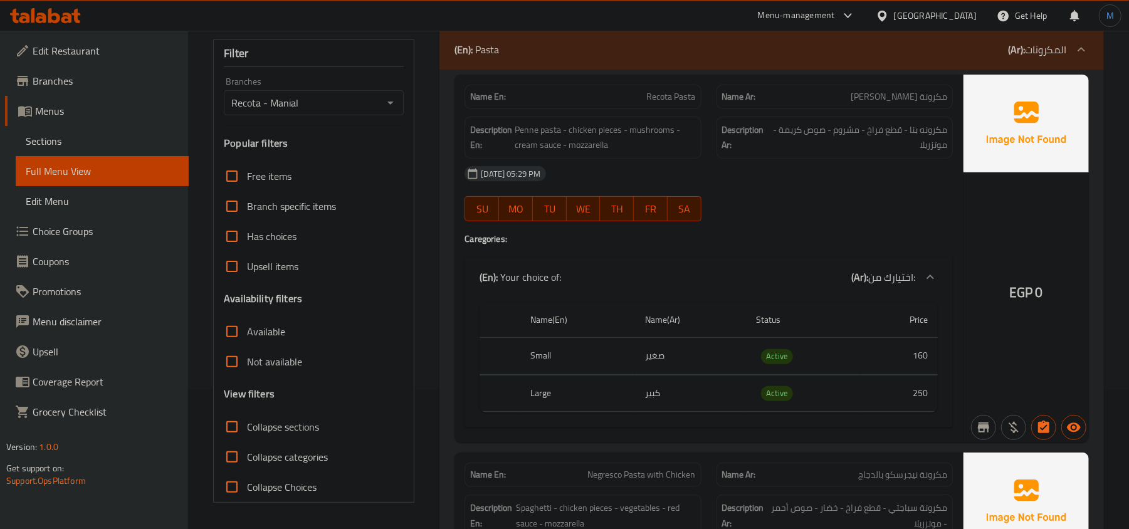
click at [841, 213] on div "[DATE] 05:29 PM SU MO TU WE TH FR SA" at bounding box center [709, 194] width 504 height 70
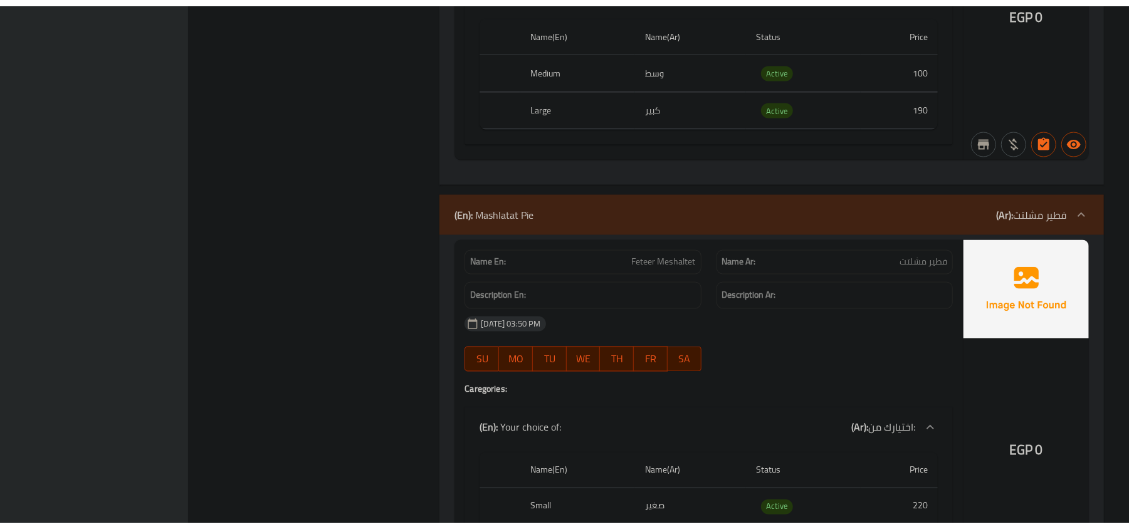
scroll to position [28844, 0]
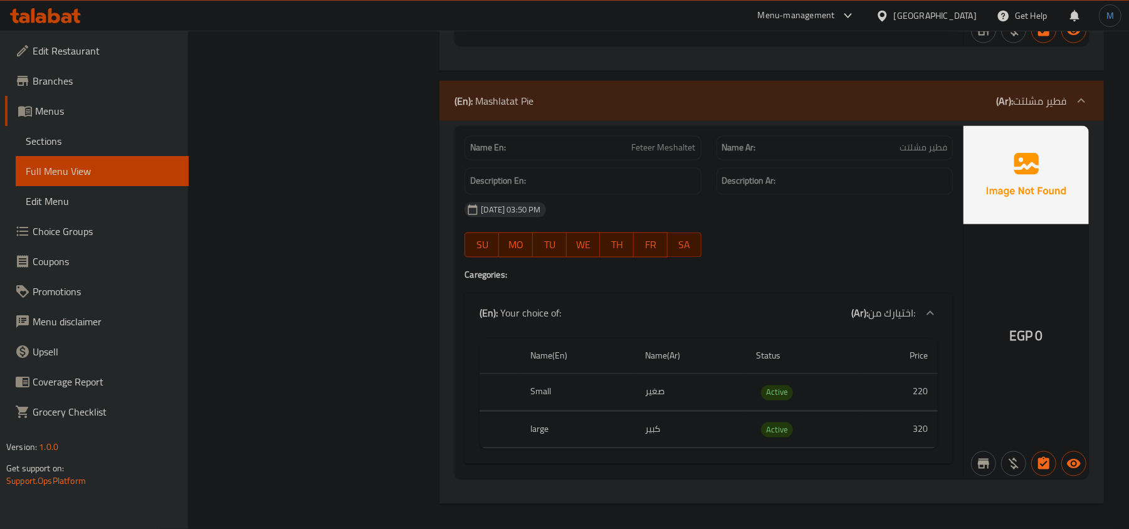
drag, startPoint x: 88, startPoint y: 144, endPoint x: 15, endPoint y: 194, distance: 88.9
click at [88, 144] on span "Sections" at bounding box center [102, 141] width 153 height 15
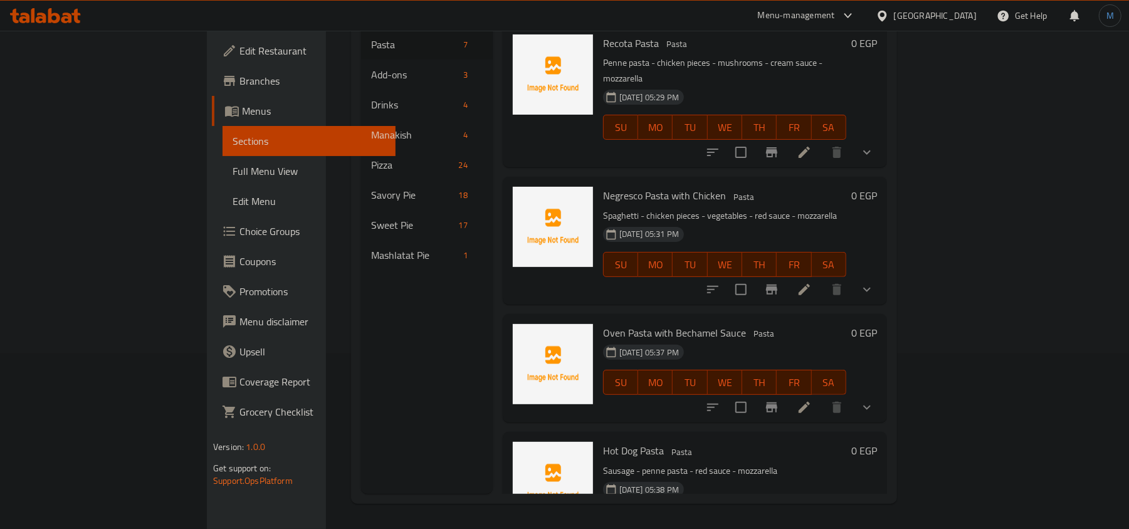
scroll to position [176, 0]
